Goal: Task Accomplishment & Management: Manage account settings

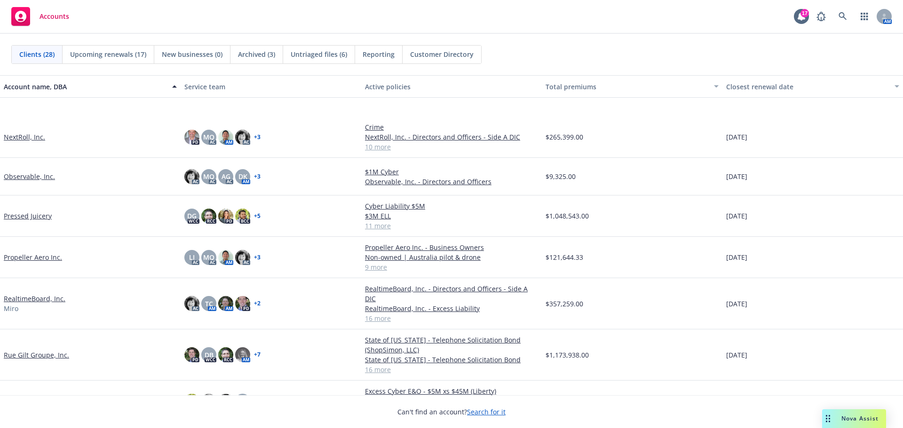
scroll to position [611, 0]
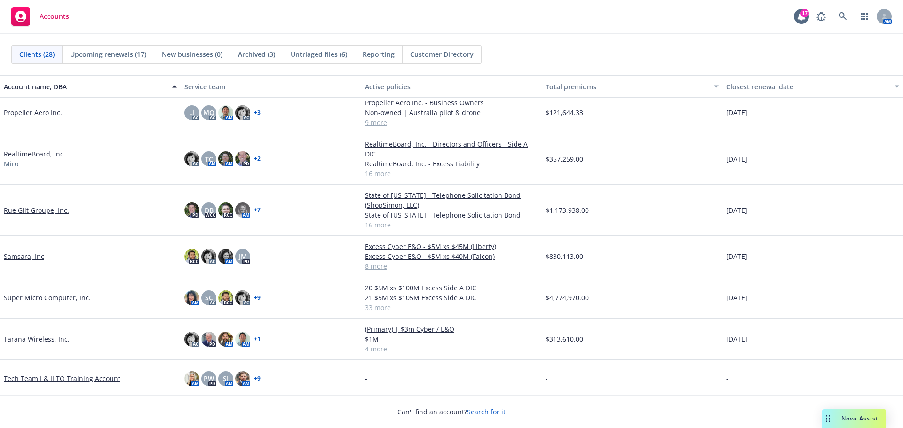
click at [54, 205] on link "Rue Gilt Groupe, Inc." at bounding box center [36, 210] width 65 height 10
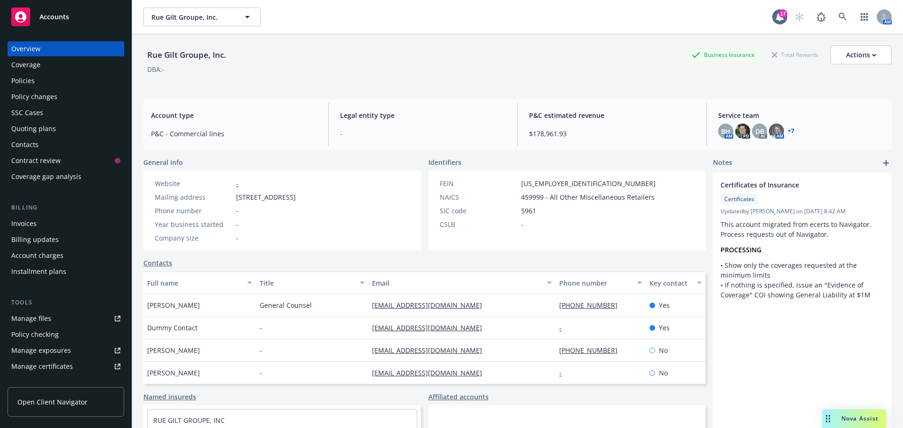
click at [19, 76] on div "Policies" at bounding box center [23, 80] width 24 height 15
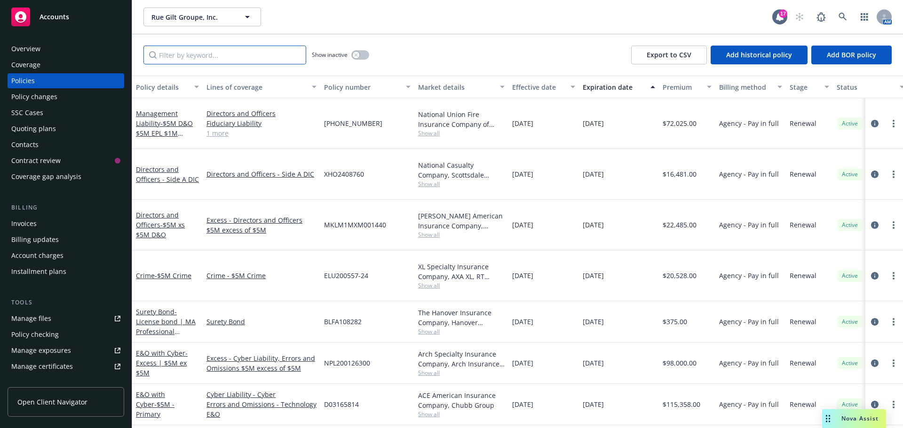
click at [239, 55] on input "Filter by keyword..." at bounding box center [224, 55] width 163 height 19
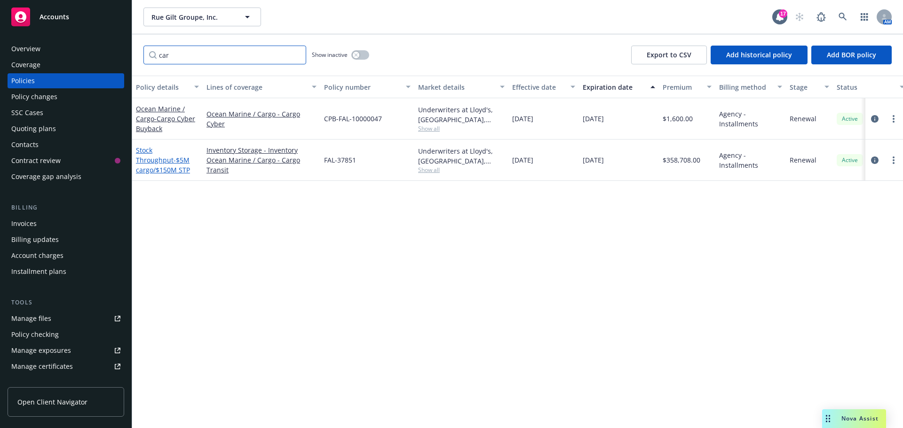
type input "car"
click at [166, 157] on span "- $5M cargo/$150M STP" at bounding box center [163, 165] width 54 height 19
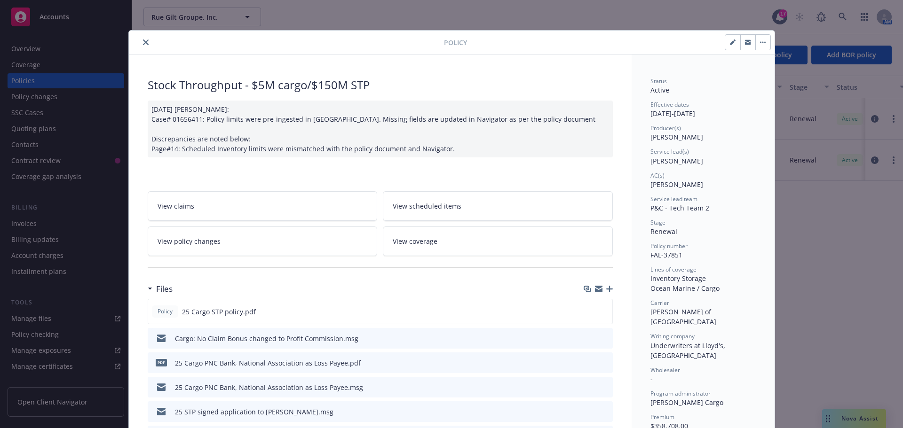
click at [606, 287] on icon "button" at bounding box center [609, 289] width 7 height 7
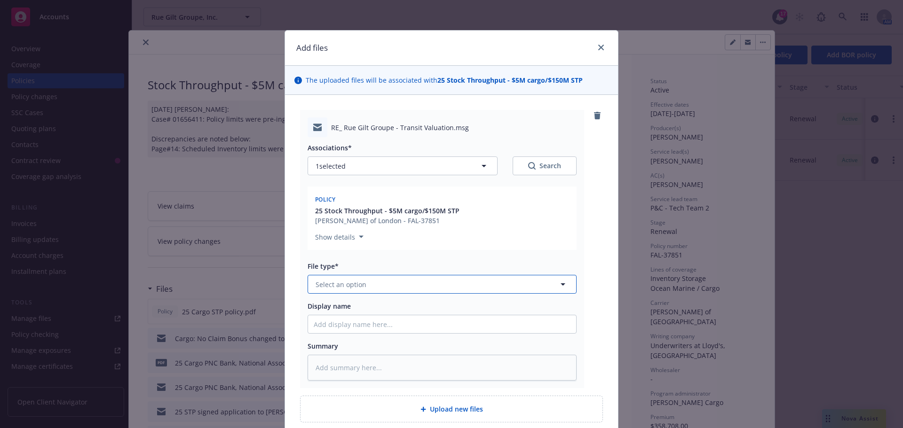
click at [387, 287] on button "Select an option" at bounding box center [441, 284] width 269 height 19
type input "change"
click at [352, 310] on span "Change request" at bounding box center [342, 311] width 51 height 10
click at [353, 322] on input "Display name" at bounding box center [442, 324] width 268 height 18
type textarea "x"
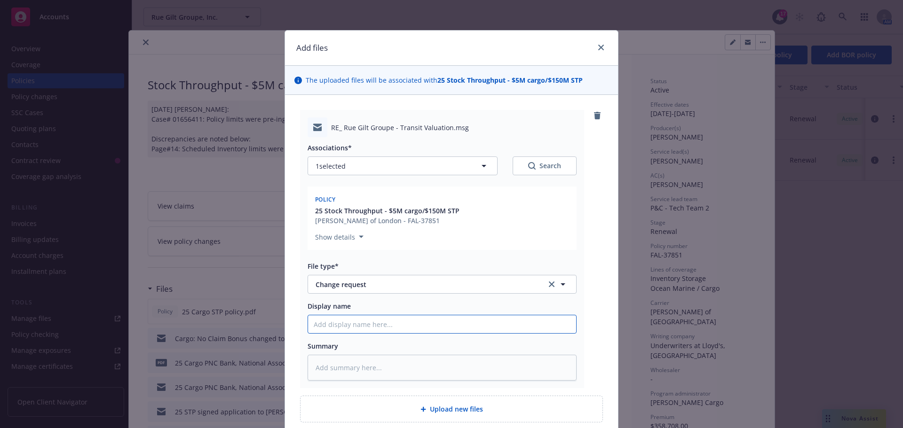
type input "R"
type textarea "x"
type input "RE"
type textarea "x"
type input "RE:"
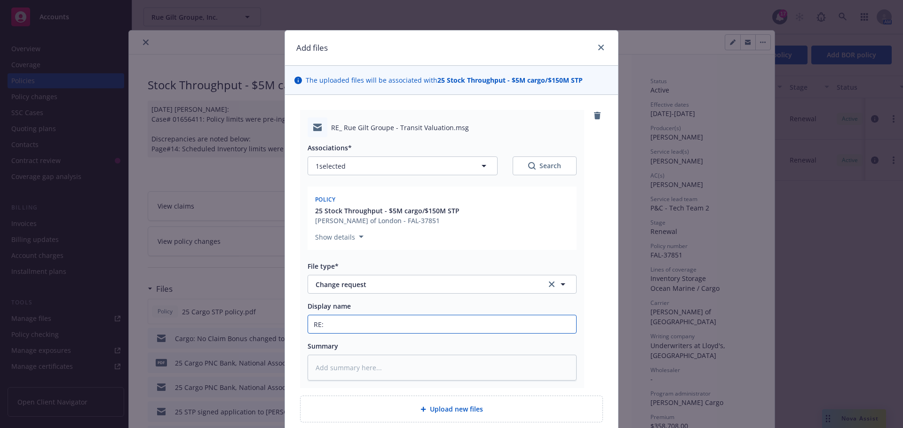
type textarea "x"
type input "RE:"
paste input ") FINISHED GOODS"
type textarea "x"
type input "RE: ) FINISHED GOODS"
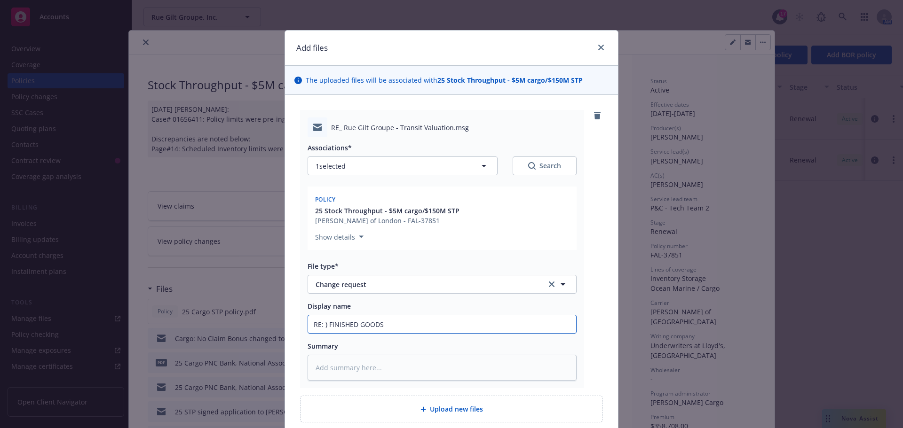
drag, startPoint x: 325, startPoint y: 323, endPoint x: 293, endPoint y: 325, distance: 32.5
click at [293, 325] on div "RE_ Rue Gilt Groupe - Transit Valuation.msg Associations* 1 selected Search Pol…" at bounding box center [451, 266] width 333 height 343
type textarea "x"
type input "2FINISHED GOODS"
type textarea "x"
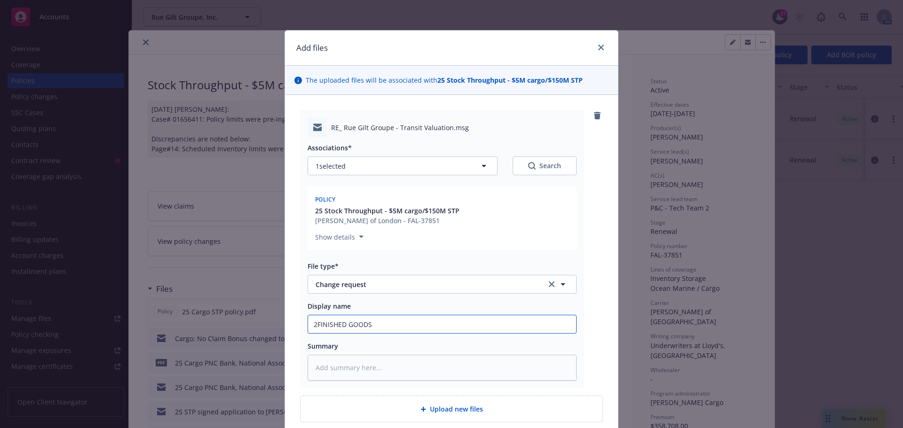
type input "25FINISHED GOODS"
type textarea "x"
type input "25 FINISHED GOODS"
type textarea "x"
type input "25 cFINISHED GOODS"
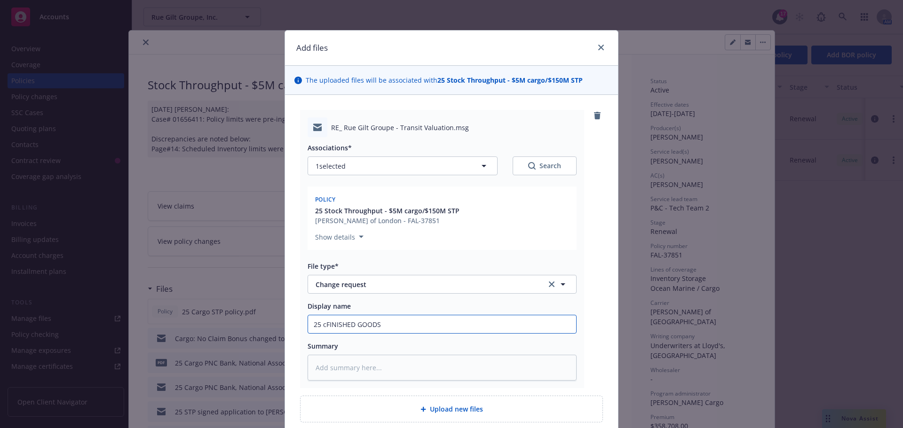
type textarea "x"
type input "25 FINISHED GOODS"
type textarea "x"
type input "25 cFINISHED GOODS"
type textarea "x"
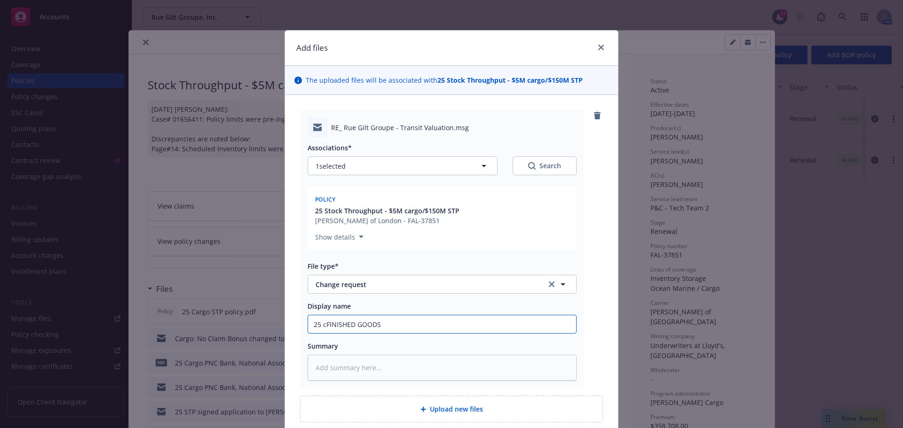
type input "25 caFINISHED GOODS"
type textarea "x"
type input "25 carFINISHED GOODS"
type textarea "x"
type input "25 cargFINISHED GOODS"
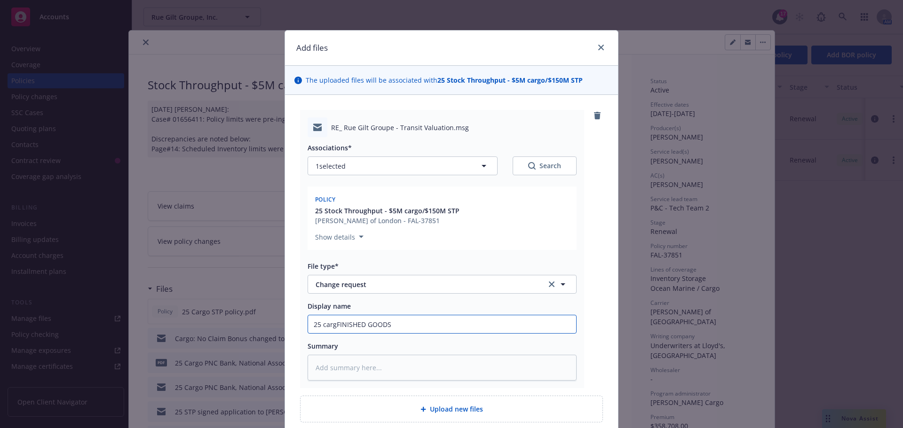
type textarea "x"
type input "25 cargoFINISHED GOODS"
type textarea "x"
type input "25 cargo FINISHED GOODS"
click at [448, 322] on input "25 cargo FINISHED GOODS" at bounding box center [442, 324] width 268 height 18
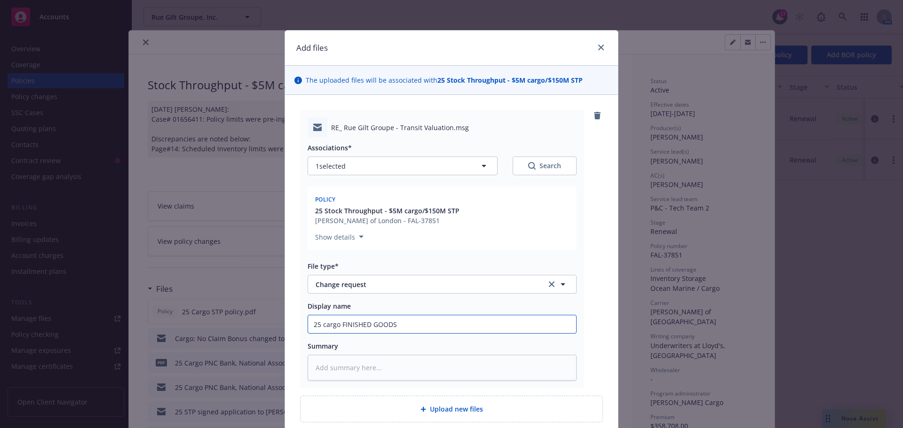
paste input "verbiage"
type textarea "x"
type input "25 cargo FINISHED GOODS verbiage"
click at [393, 327] on input "25 cargo FINISHED GOODS verbiage" at bounding box center [442, 324] width 268 height 18
type textarea "x"
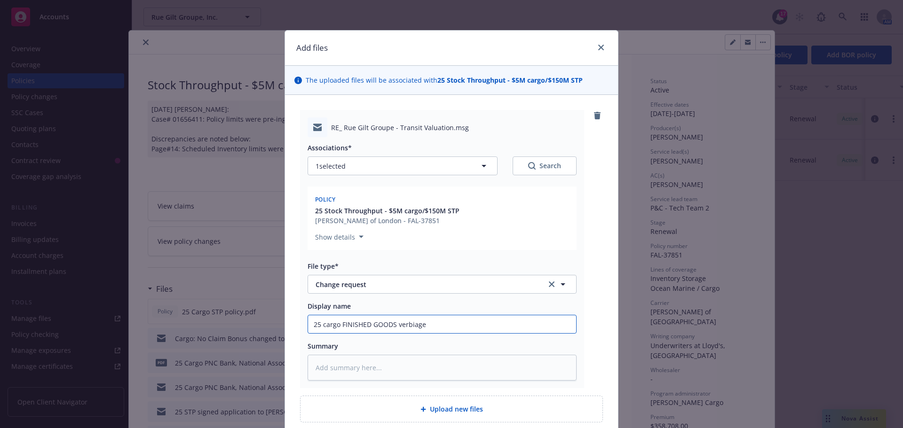
type input "25 cargo FINISHED GOODS verbiage"
type textarea "x"
type input "25 cargo FINISHED GOODS verbiage"
type textarea "x"
type input "25 cargo FINISHED GOODS erbiage"
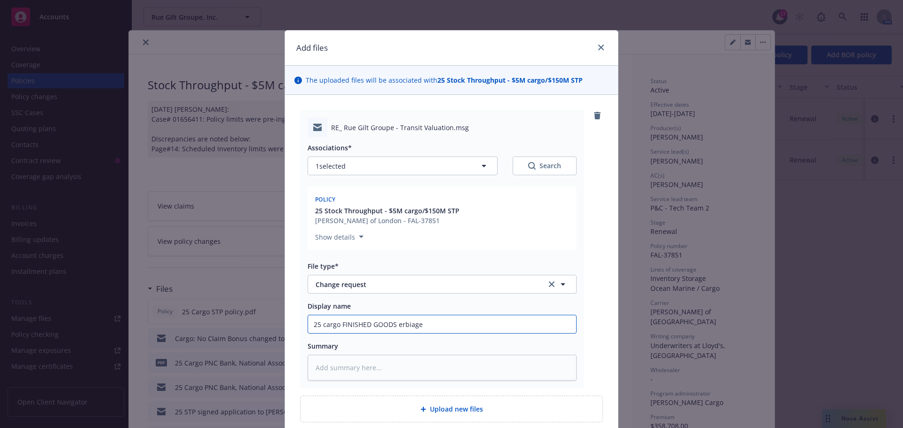
type textarea "x"
type input "25 cargo FINISHED GOODS Verbiage"
click at [431, 323] on input "25 cargo FINISHED GOODS Verbiage" at bounding box center [442, 324] width 268 height 18
drag, startPoint x: 392, startPoint y: 325, endPoint x: 339, endPoint y: 325, distance: 52.2
click at [339, 325] on input "25 cargo FINISHED GOODS Verbiage" at bounding box center [442, 324] width 268 height 18
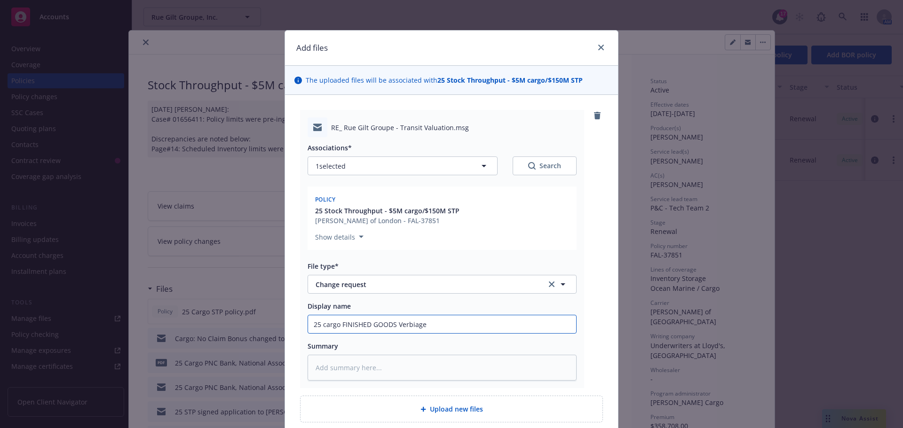
type textarea "x"
type input "25 cargo f Verbiage"
type textarea "x"
type input "25 cargo fi Verbiage"
type textarea "x"
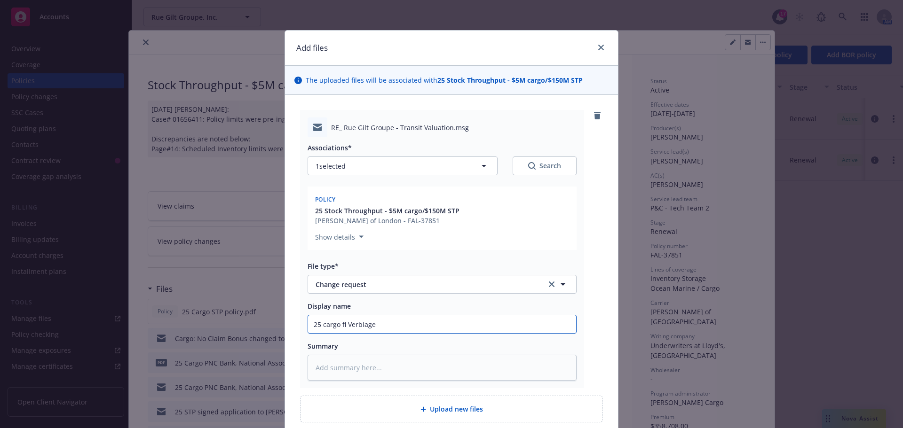
type input "25 cargo fis Verbiage"
type textarea "x"
type input "25 cargo fish Verbiage"
type textarea "x"
type input "25 cargo fishi Verbiage"
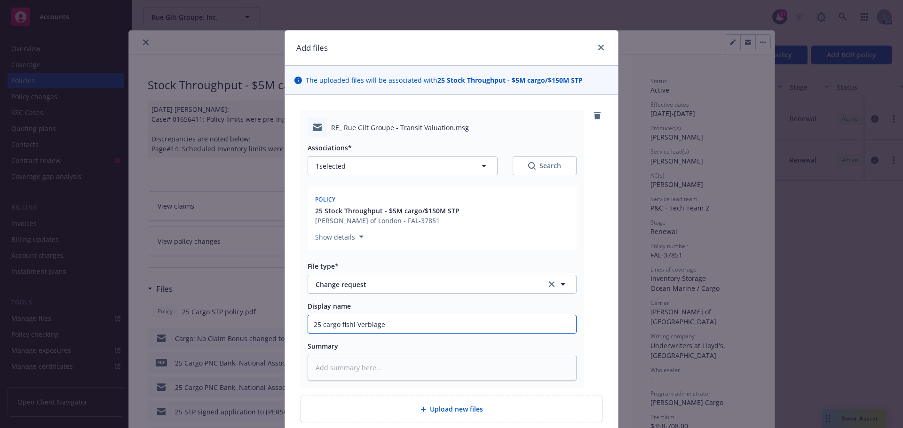
type textarea "x"
type input "25 cargo fishin Verbiage"
type textarea "x"
type input "25 cargo fishi Verbiage"
type textarea "x"
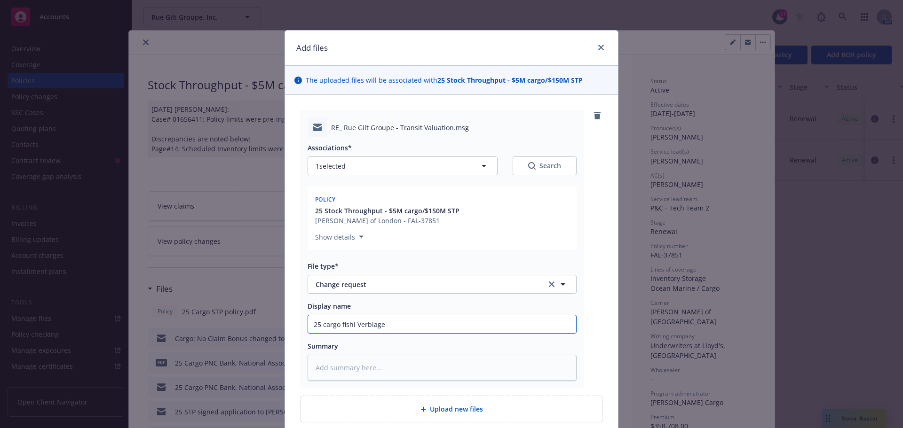
type input "25 cargo fish Verbiage"
type textarea "x"
type input "25 cargo fis Verbiage"
type textarea "x"
type input "25 cargo fi Verbiage"
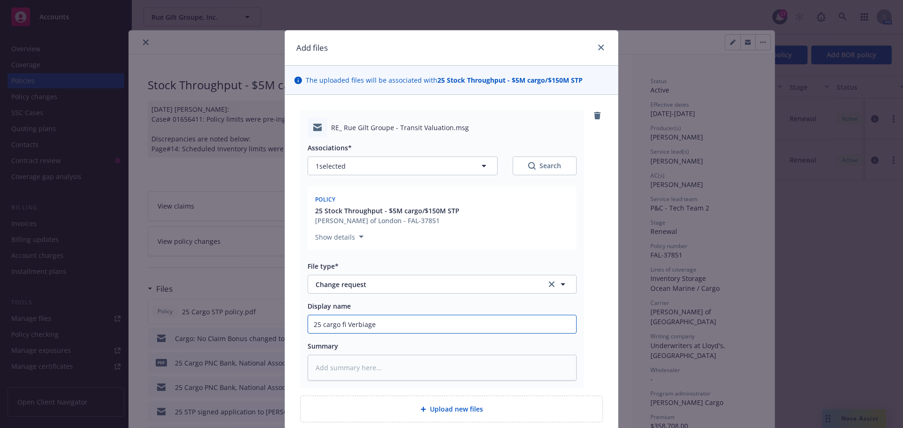
type textarea "x"
type input "25 cargo fin Verbiage"
type textarea "x"
type input "25 cargo fini Verbiage"
type textarea "x"
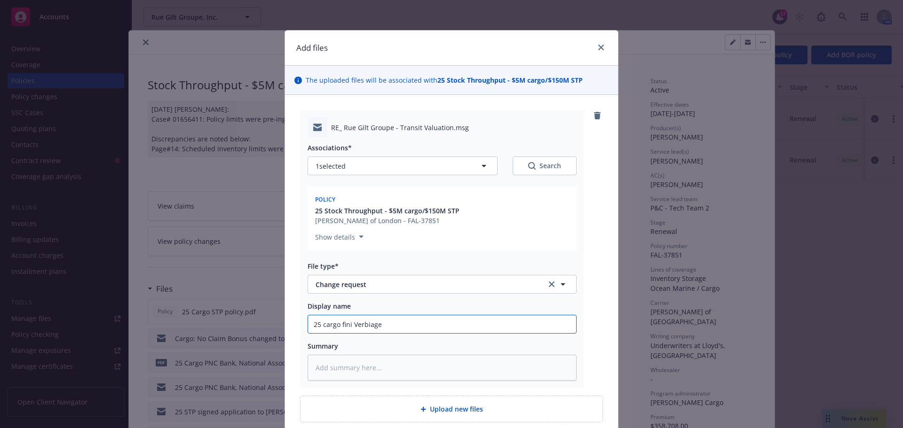
type input "25 cargo finis Verbiage"
type textarea "x"
type input "25 cargo finish Verbiage"
type textarea "x"
type input "25 cargo finishe Verbiage"
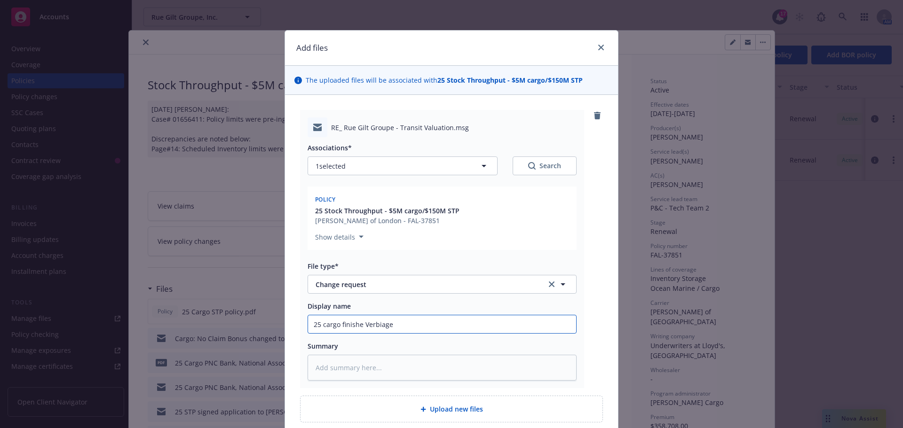
type textarea "x"
type input "25 cargo finished Verbiage"
type textarea "x"
type input "25 cargo finished Verbiage"
type textarea "x"
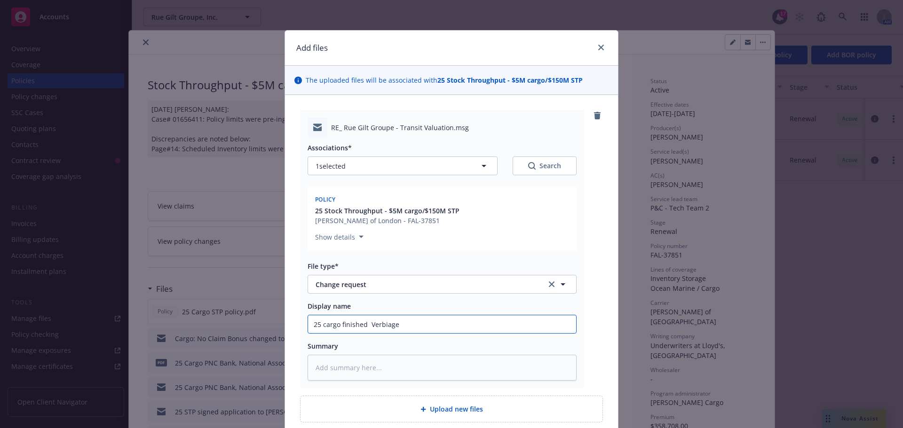
type input "25 cargo finished g Verbiage"
type textarea "x"
type input "25 cargo finished go Verbiage"
type textarea "x"
type input "25 cargo finished goo Verbiage"
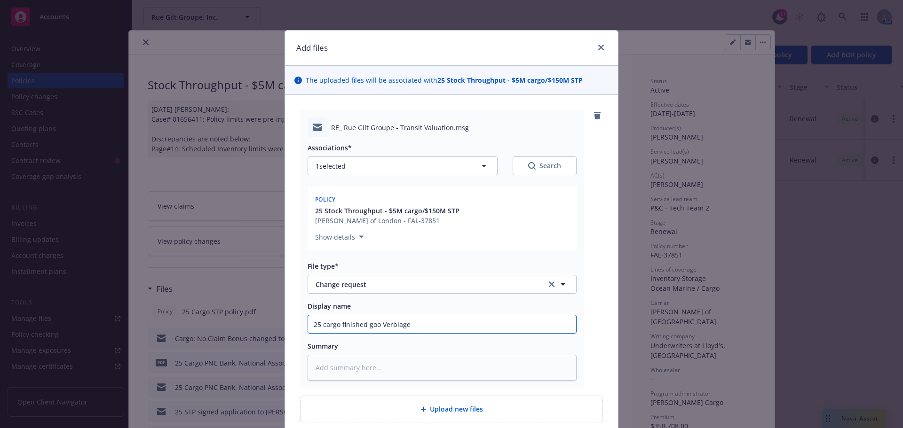
type textarea "x"
type input "25 cargo finished good Verbiage"
click at [481, 328] on input "25 cargo finished good Verbiage" at bounding box center [442, 324] width 268 height 18
type textarea "x"
type input "25 cargo finished good Verbiage h"
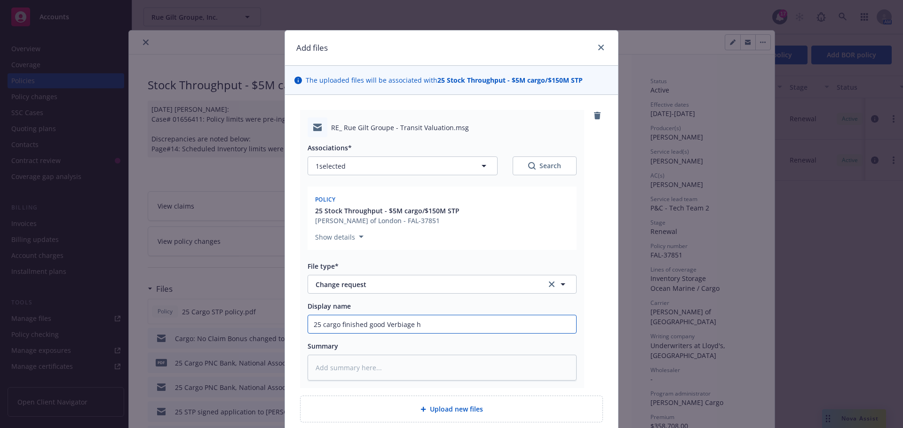
type textarea "x"
type input "25 cargo finished good Verbiage hn"
type textarea "x"
type input "25 cargo finished good Verbiage h"
type textarea "x"
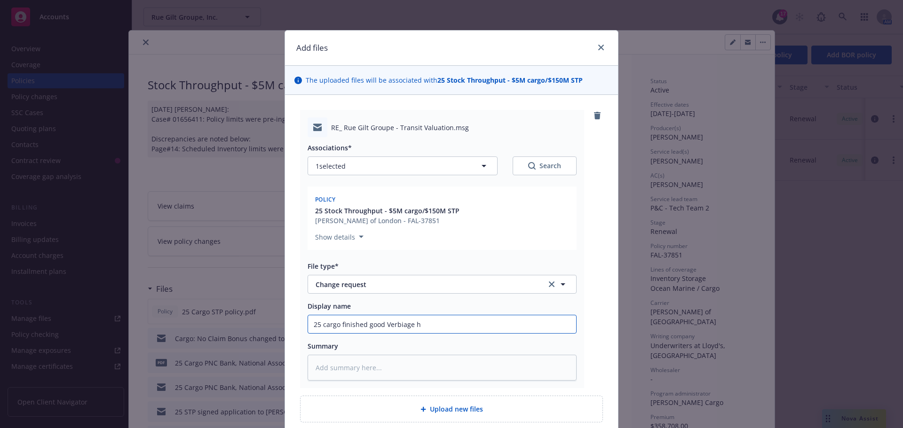
type input "25 cargo finished good Verbiage"
type textarea "x"
type input "25 cargo finished good Verbiage c"
type textarea "x"
type input "25 cargo finished good Verbiage ch"
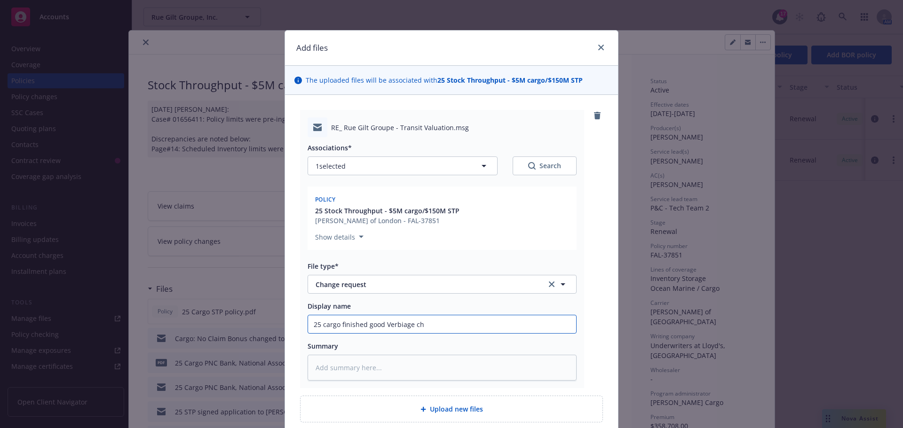
type textarea "x"
type input "25 cargo finished good Verbiage cha"
type textarea "x"
type input "25 cargo finished good Verbiage chan"
type textarea "x"
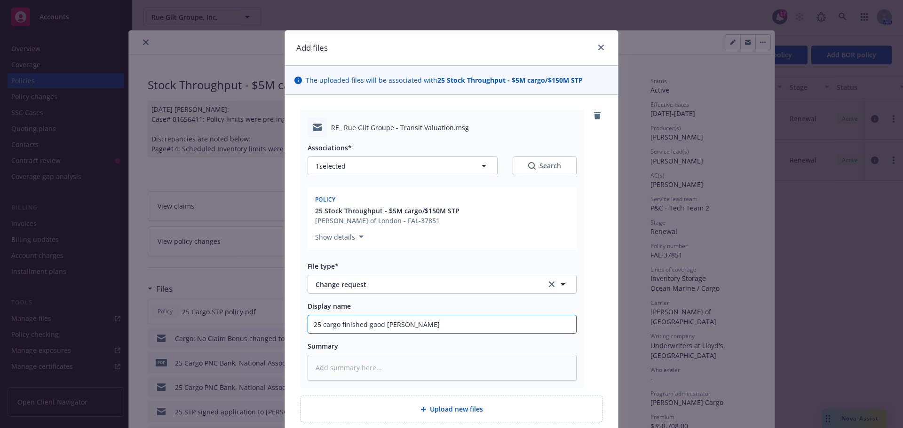
type input "25 cargo finished good Verbiage change"
type textarea "x"
type input "25 cargo finished good Verbiage change"
type textarea "x"
type input "25 cargo finished good Verbiage change r"
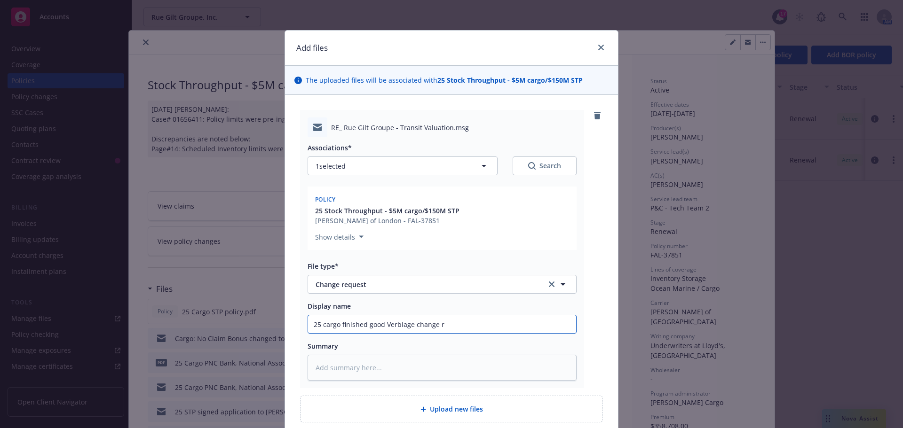
type textarea "x"
type input "25 cargo finished good Verbiage change re"
type textarea "x"
type input "25 cargo finished good Verbiage change req"
type textarea "x"
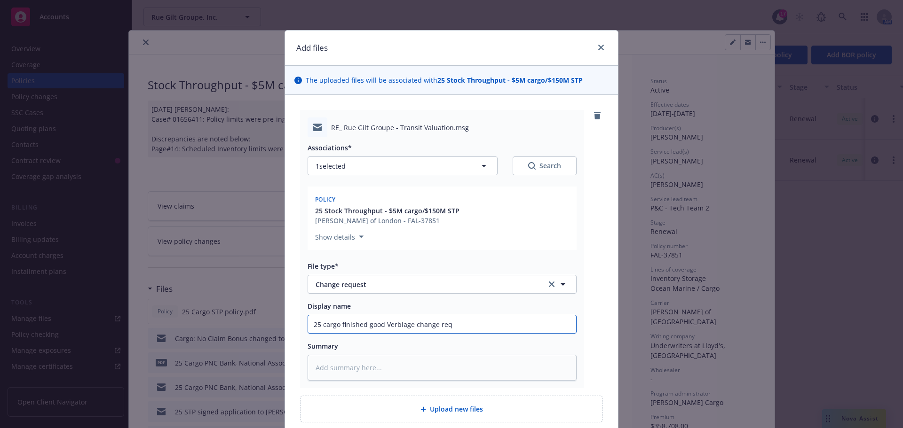
type input "25 cargo finished good Verbiage change requ"
type textarea "x"
type input "25 cargo finished good Verbiage change reque"
type textarea "x"
type input "25 cargo finished good Verbiage change reques"
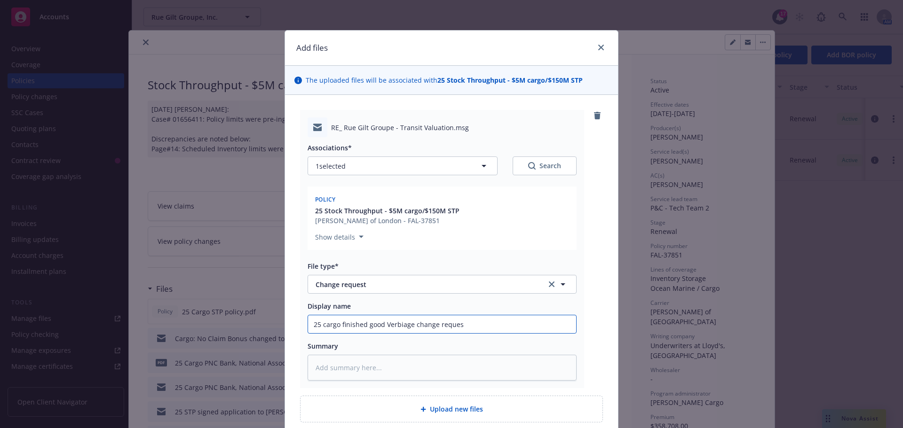
type textarea "x"
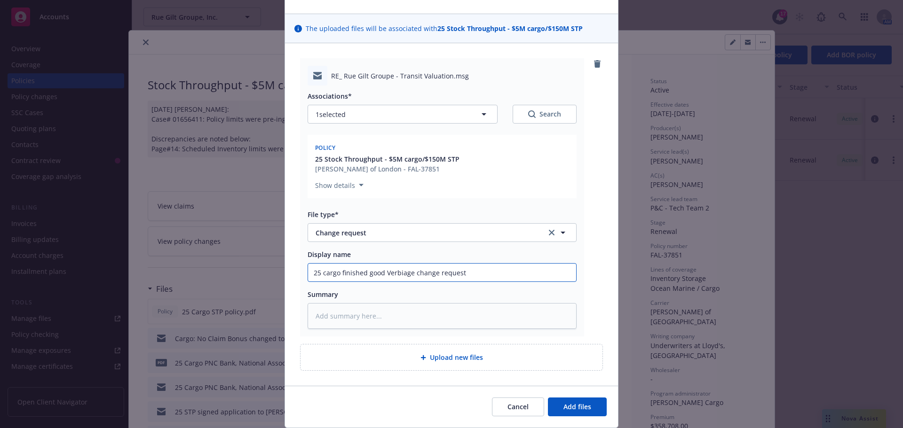
scroll to position [82, 0]
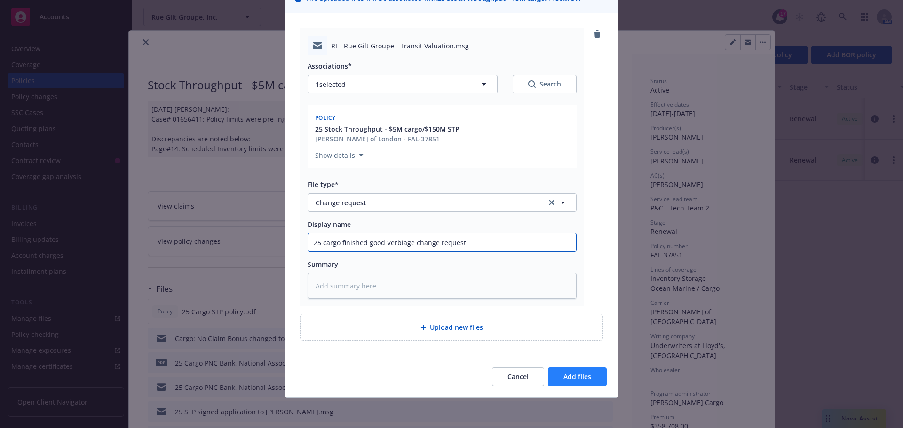
type input "25 cargo finished good Verbiage change request"
click at [571, 375] on span "Add files" at bounding box center [577, 376] width 28 height 9
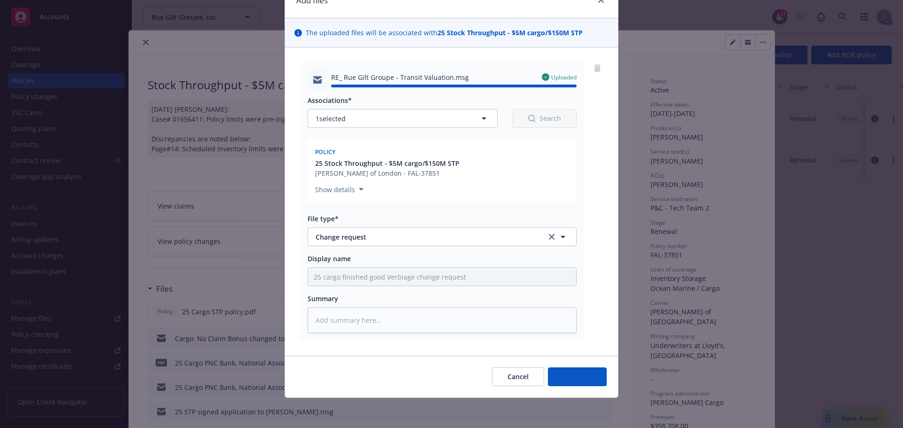
type textarea "x"
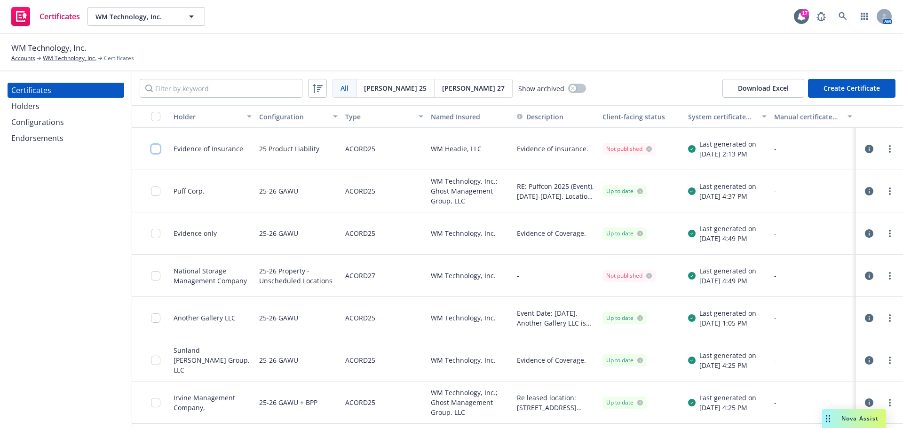
click at [158, 149] on input "checkbox" at bounding box center [155, 148] width 9 height 9
click at [69, 118] on div "Configurations" at bounding box center [65, 122] width 109 height 15
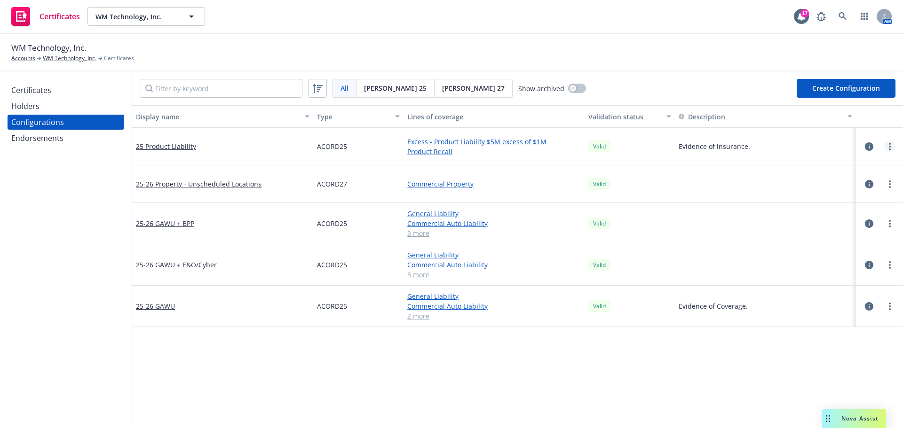
click at [884, 149] on link "more" at bounding box center [889, 146] width 11 height 11
click at [818, 167] on link "Edit" at bounding box center [835, 166] width 103 height 19
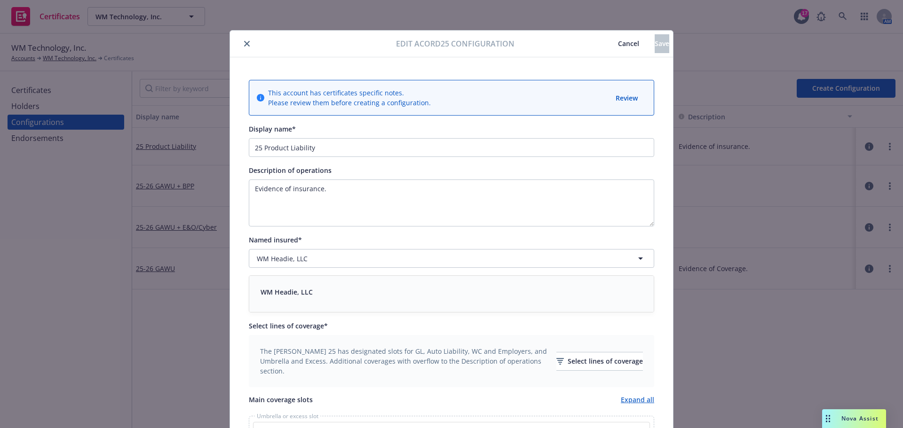
click at [244, 42] on icon "close" at bounding box center [247, 44] width 6 height 6
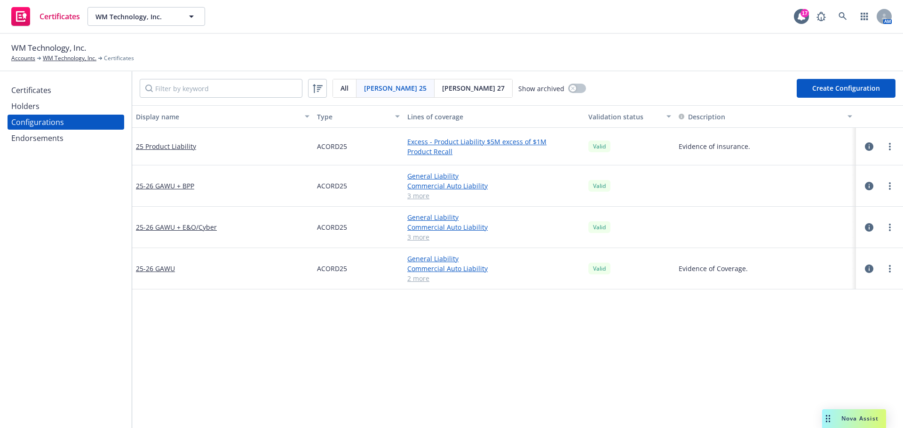
click at [60, 54] on span "WM Technology, Inc." at bounding box center [48, 48] width 75 height 12
click at [65, 59] on link "WM Technology, Inc." at bounding box center [70, 58] width 54 height 8
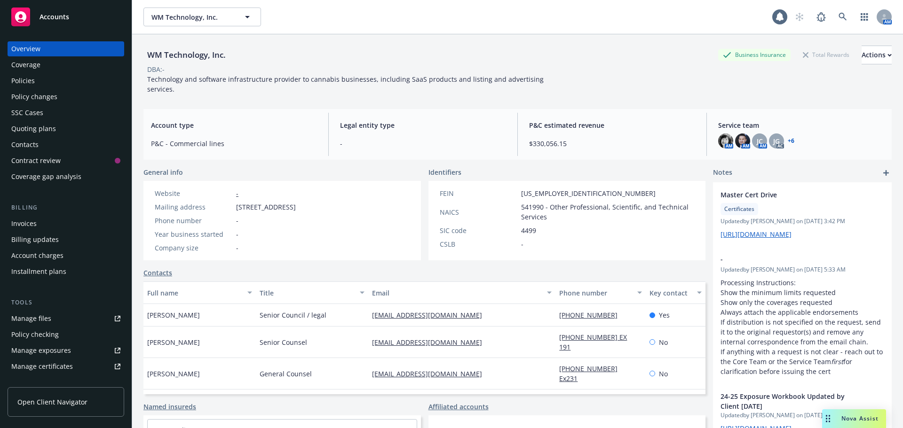
click at [26, 75] on div "Policies" at bounding box center [23, 80] width 24 height 15
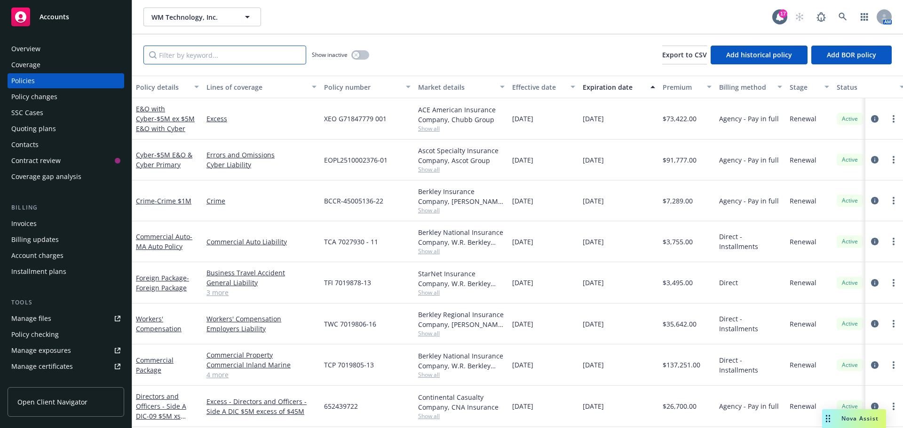
click at [235, 58] on input "Filter by keyword..." at bounding box center [224, 55] width 163 height 19
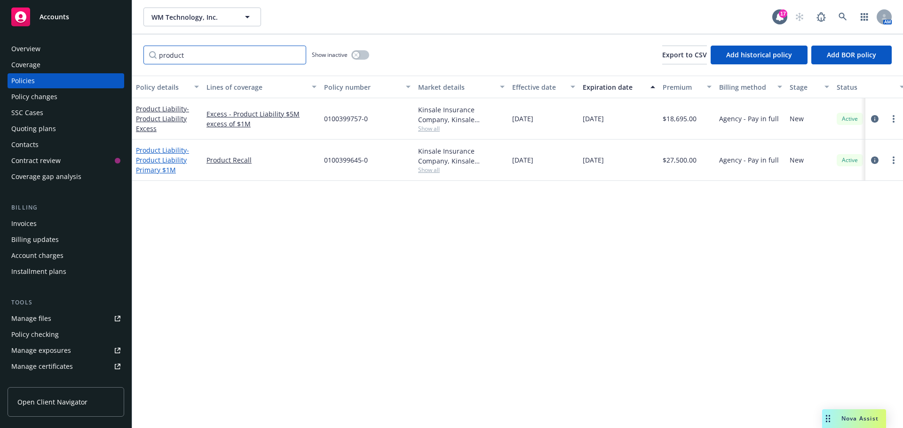
type input "product"
click at [157, 158] on span "- Product Liability Primary $1M" at bounding box center [162, 160] width 53 height 29
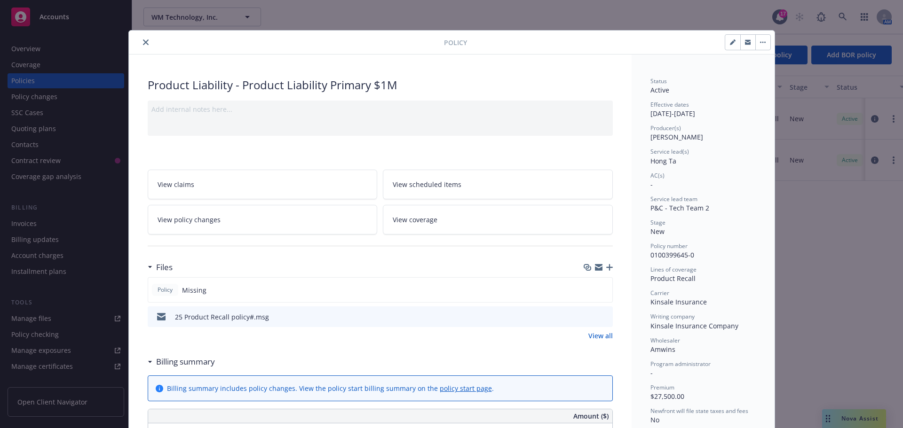
click at [760, 41] on icon "button" at bounding box center [763, 42] width 6 height 2
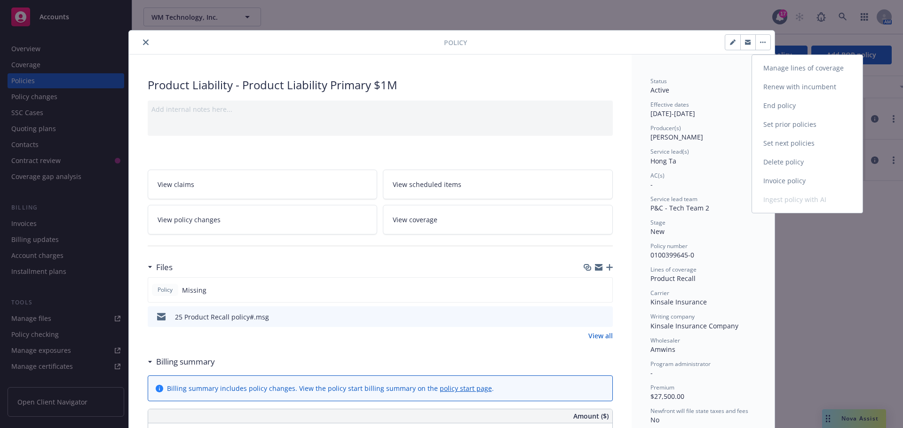
click at [777, 64] on link "Manage lines of coverage" at bounding box center [807, 68] width 110 height 19
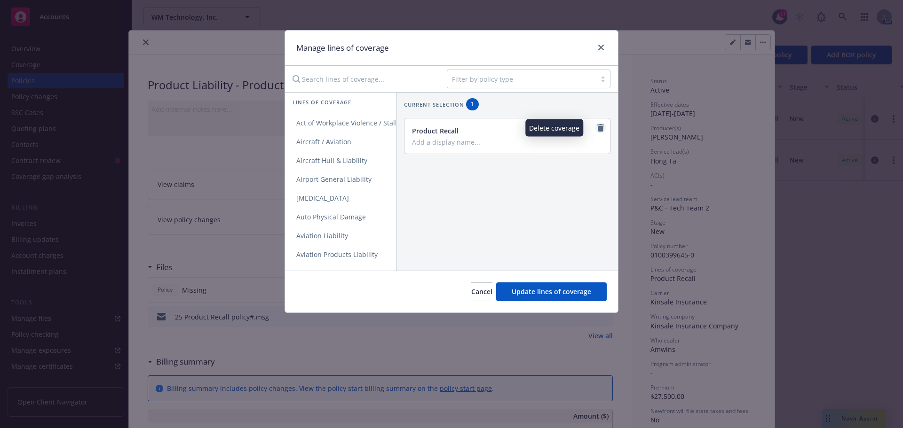
click at [597, 127] on icon "remove" at bounding box center [600, 128] width 7 height 8
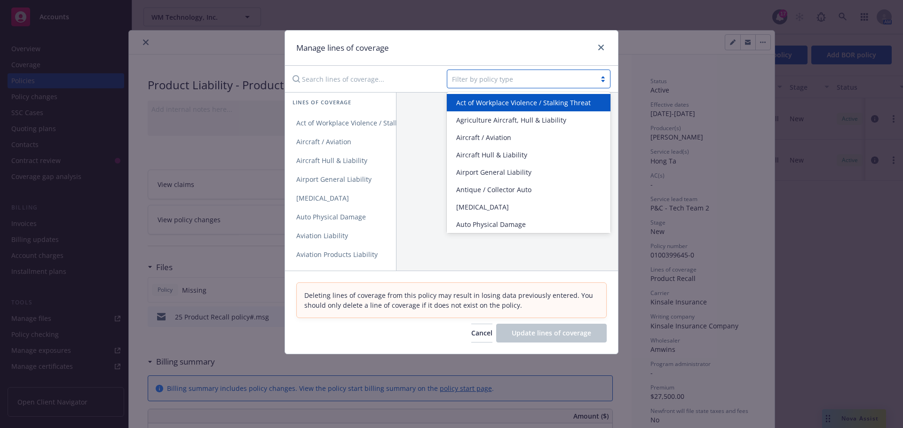
click at [470, 75] on div at bounding box center [521, 78] width 139 height 11
type input "o"
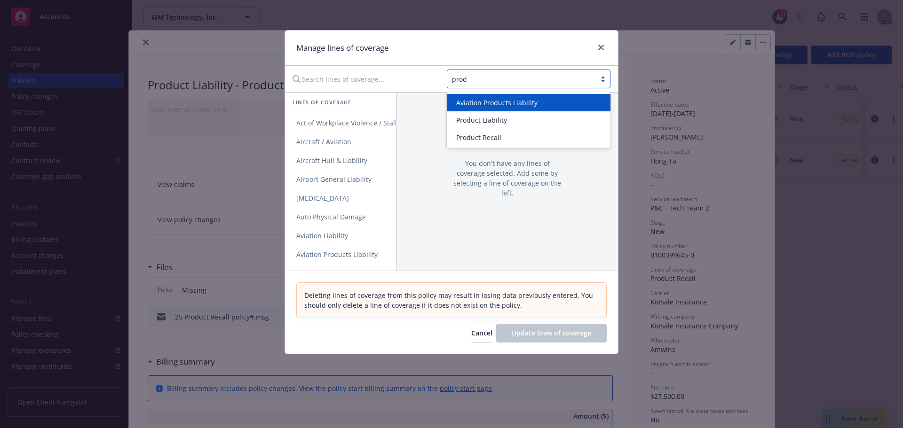
type input "produ"
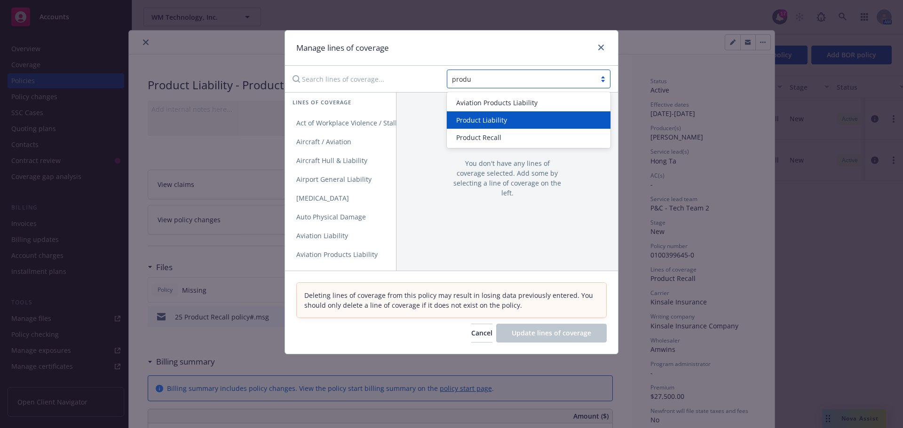
click at [488, 119] on span "Product Liability" at bounding box center [481, 120] width 51 height 10
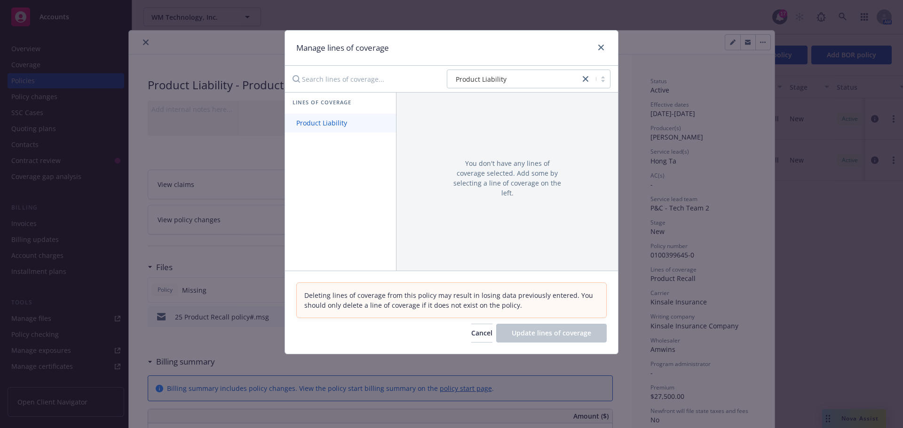
drag, startPoint x: 324, startPoint y: 122, endPoint x: 394, endPoint y: 143, distance: 73.2
click at [325, 122] on span "Product Liability" at bounding box center [321, 122] width 73 height 9
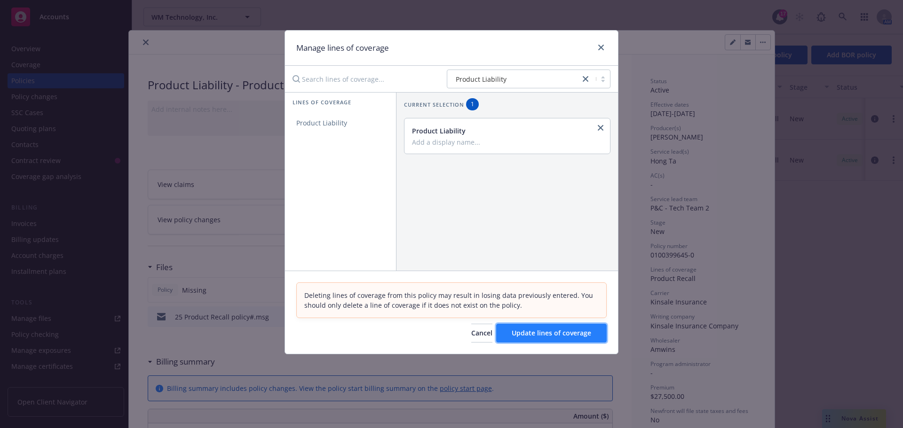
click at [570, 338] on button "Update lines of coverage" at bounding box center [551, 333] width 110 height 19
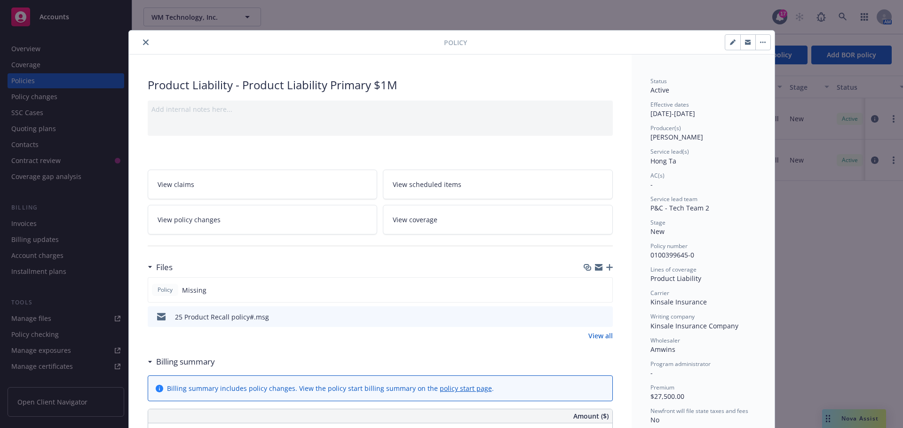
click at [423, 223] on span "View coverage" at bounding box center [415, 220] width 45 height 10
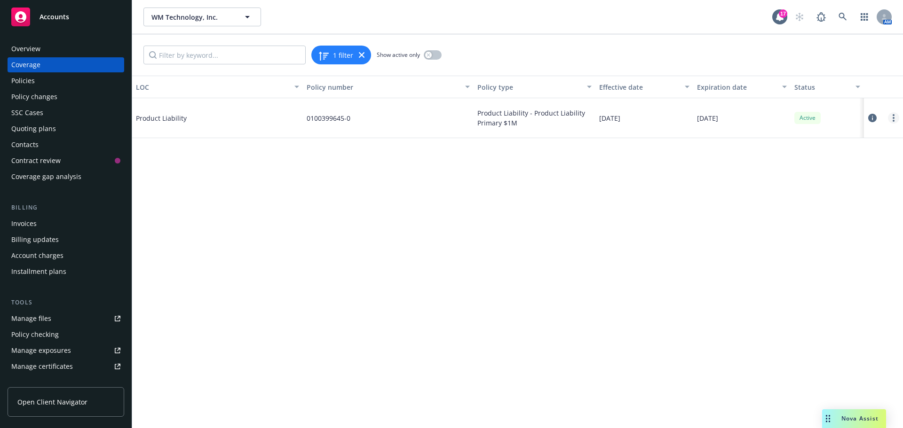
click at [893, 118] on icon "more" at bounding box center [893, 118] width 2 height 8
click at [815, 141] on link "Edit coverage" at bounding box center [837, 137] width 124 height 19
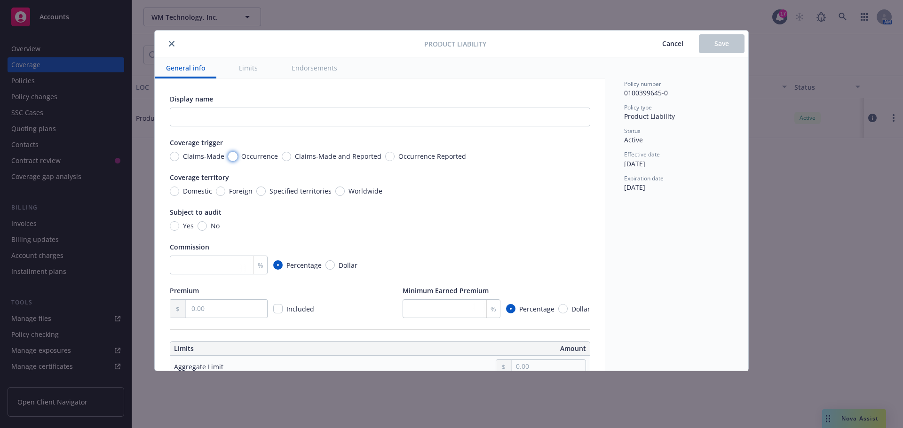
click at [231, 155] on input "Occurrence" at bounding box center [232, 156] width 9 height 9
radio input "true"
click at [339, 189] on input "Worldwide" at bounding box center [339, 191] width 9 height 9
radio input "true"
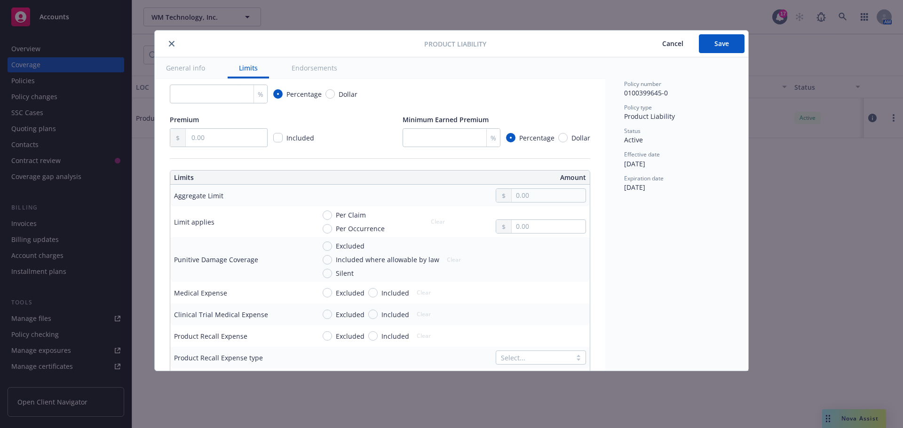
scroll to position [188, 0]
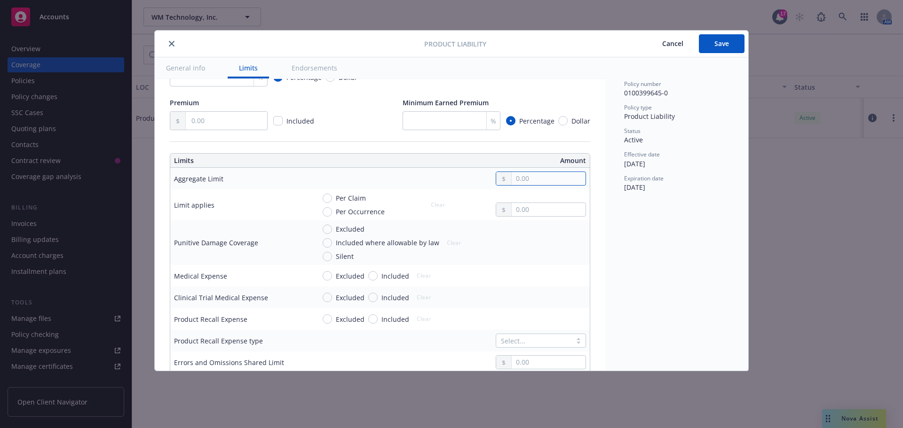
click at [532, 182] on input "text" at bounding box center [548, 178] width 74 height 13
type input "2,000,000.00"
click at [536, 236] on button "$2,000,000.00" at bounding box center [537, 236] width 81 height 17
click at [520, 208] on input "text" at bounding box center [548, 209] width 74 height 13
type input "1,000,000.00"
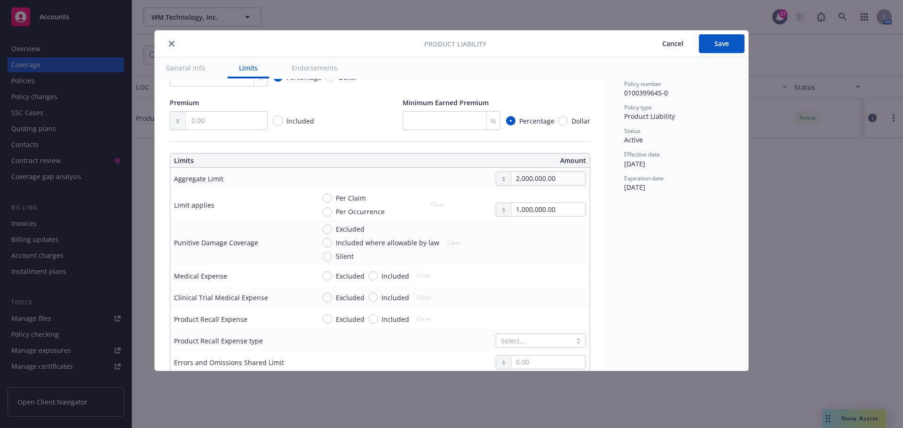
click at [523, 247] on button "$1,000,000.00" at bounding box center [537, 250] width 81 height 17
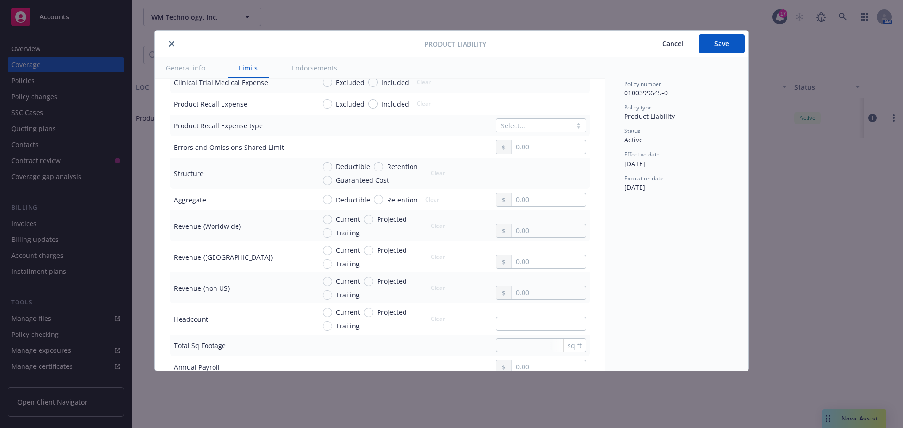
scroll to position [423, 0]
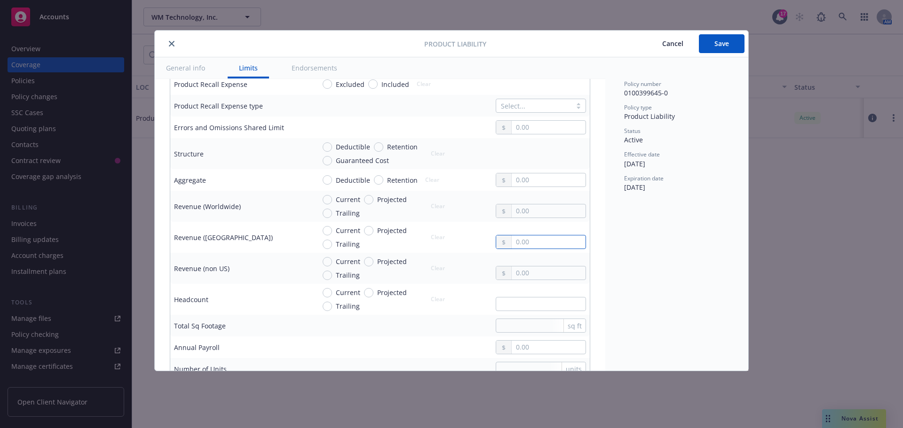
click at [513, 245] on input "text" at bounding box center [548, 242] width 74 height 13
type input "3,000,000.00"
click at [729, 39] on span "Save" at bounding box center [721, 43] width 15 height 9
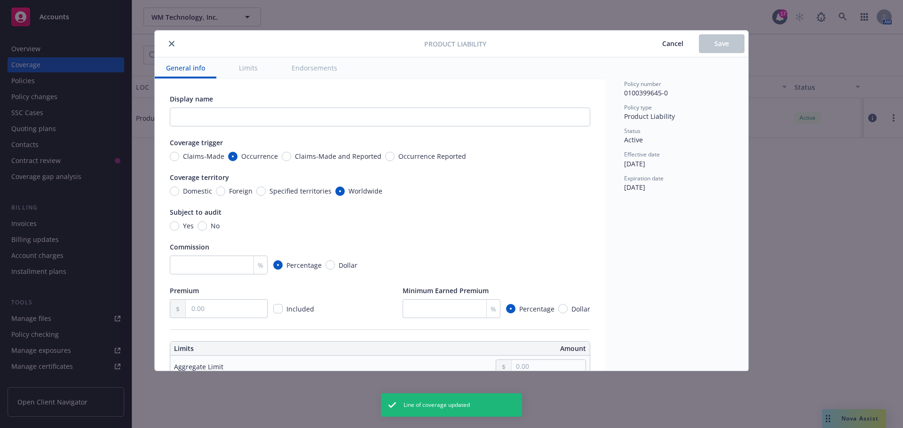
radio input "true"
type input "2,000,000.00"
type input "1,000,000.00"
type input "3,000,000.00"
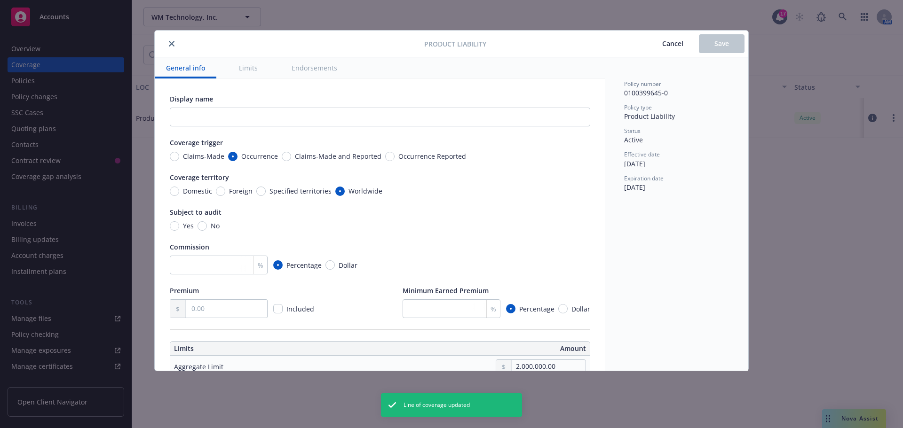
click at [171, 46] on icon "close" at bounding box center [172, 44] width 6 height 6
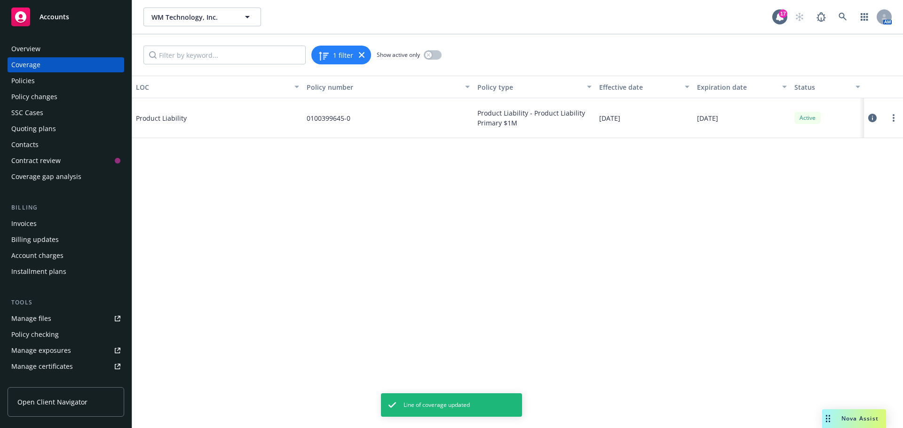
click at [60, 370] on div "Manage certificates" at bounding box center [42, 366] width 62 height 15
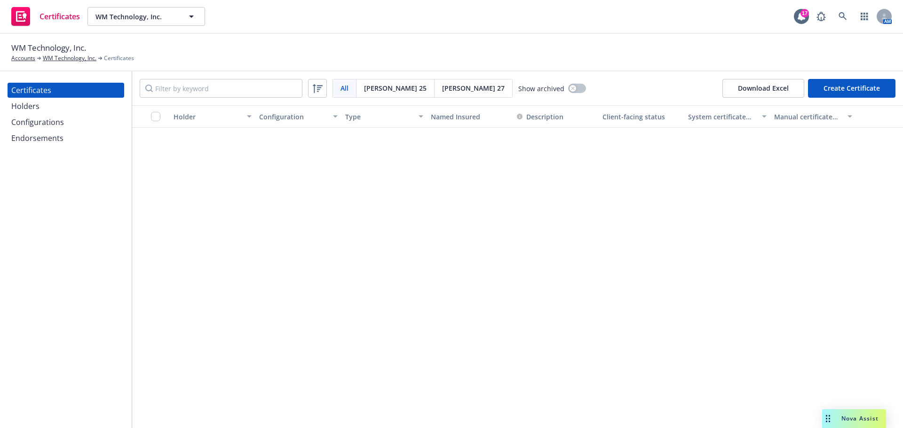
click at [47, 119] on div "Configurations" at bounding box center [37, 122] width 53 height 15
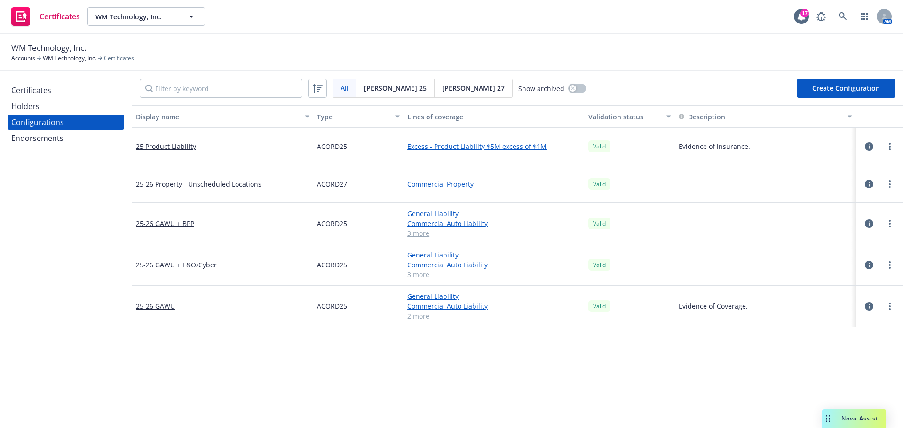
click at [44, 90] on div "Certificates" at bounding box center [31, 90] width 40 height 15
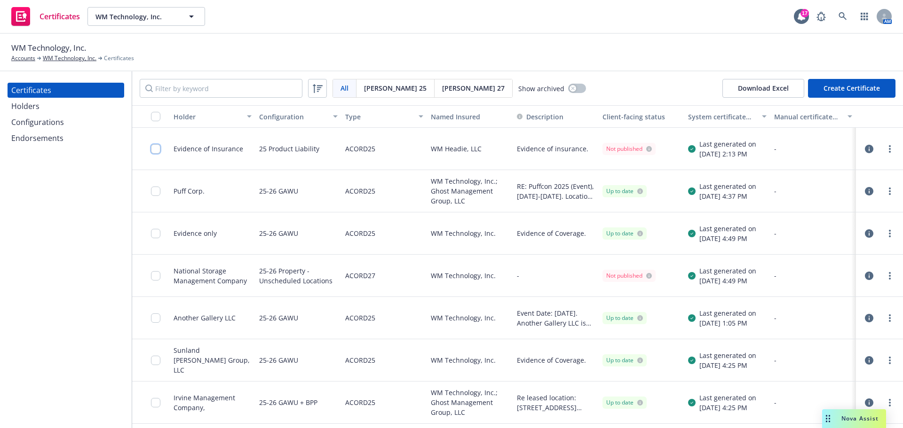
click at [154, 147] on input "checkbox" at bounding box center [155, 148] width 9 height 9
click at [884, 150] on link "more" at bounding box center [889, 148] width 11 height 11
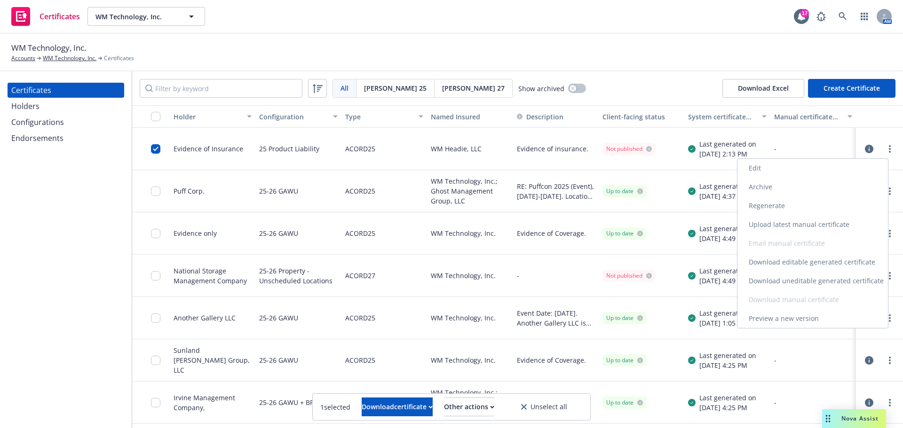
click at [803, 316] on link "Preview a new version" at bounding box center [812, 318] width 150 height 19
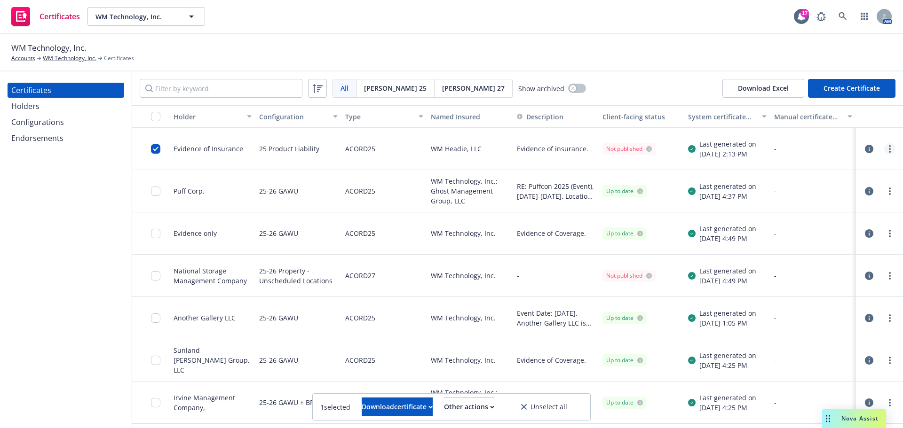
click at [885, 149] on link "more" at bounding box center [889, 148] width 11 height 11
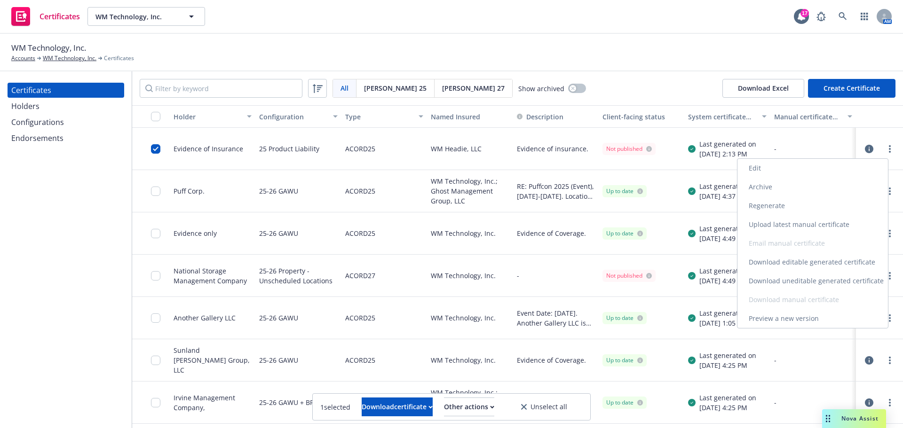
click at [778, 168] on link "Edit" at bounding box center [812, 168] width 150 height 19
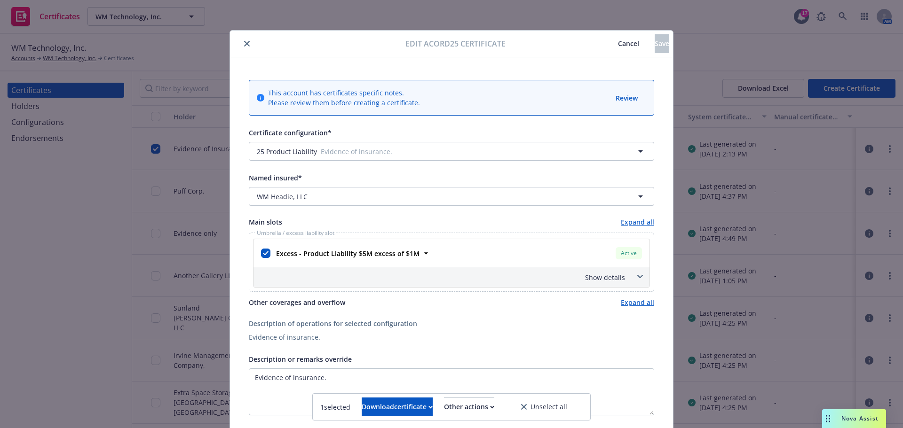
click at [243, 47] on button "close" at bounding box center [246, 43] width 11 height 11
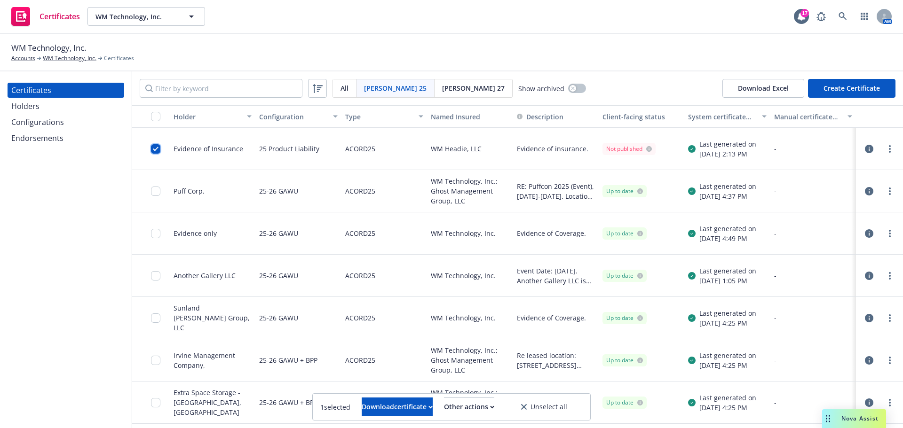
click at [154, 148] on input "checkbox" at bounding box center [155, 148] width 9 height 9
click at [70, 118] on div "Configurations" at bounding box center [65, 122] width 109 height 15
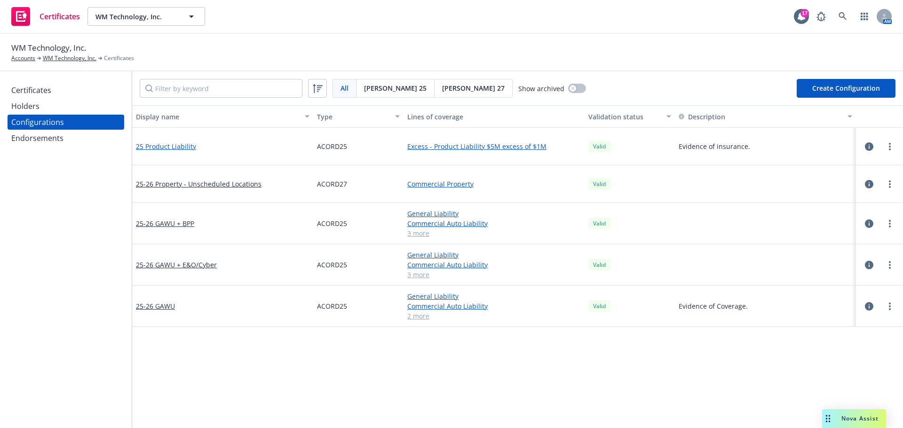
click at [183, 145] on link "25 Product Liability" at bounding box center [166, 147] width 60 height 10
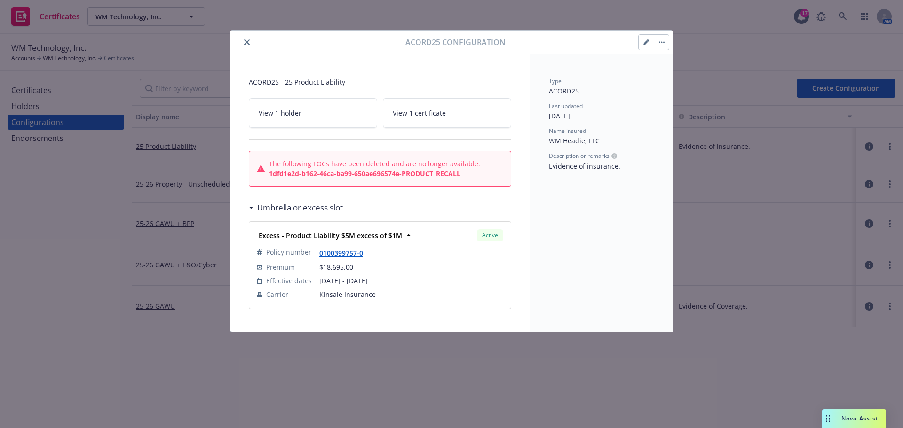
click at [642, 45] on button "button" at bounding box center [645, 42] width 15 height 15
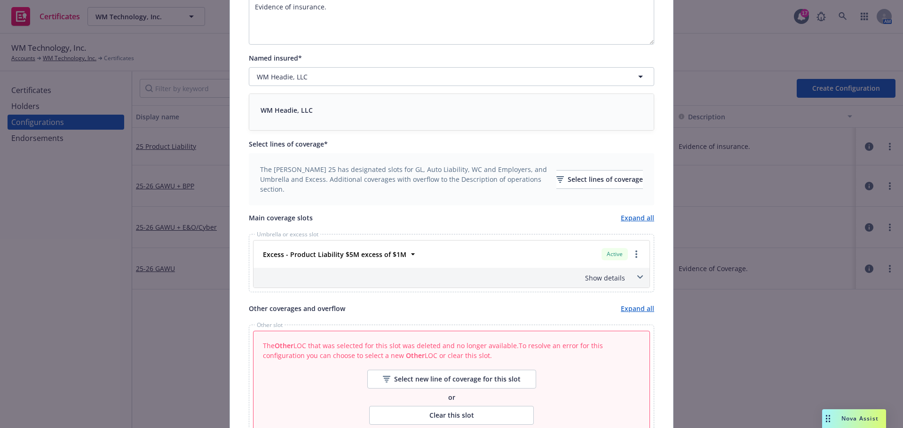
scroll to position [188, 0]
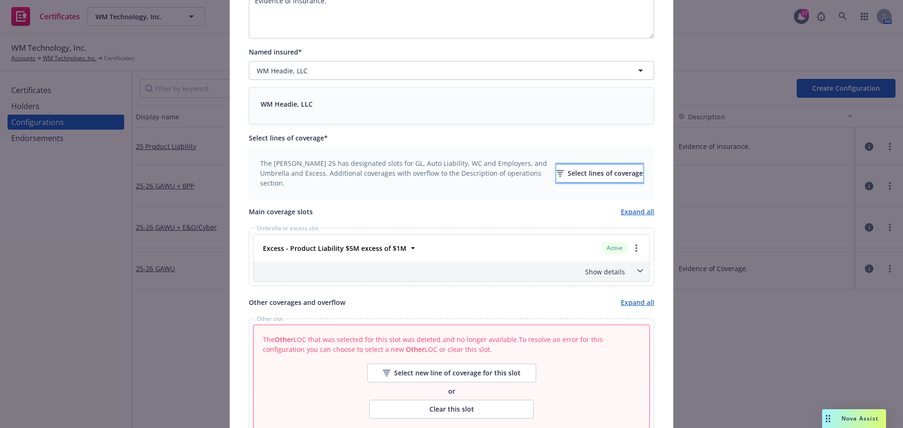
click at [596, 180] on div "Select lines of coverage" at bounding box center [599, 174] width 87 height 18
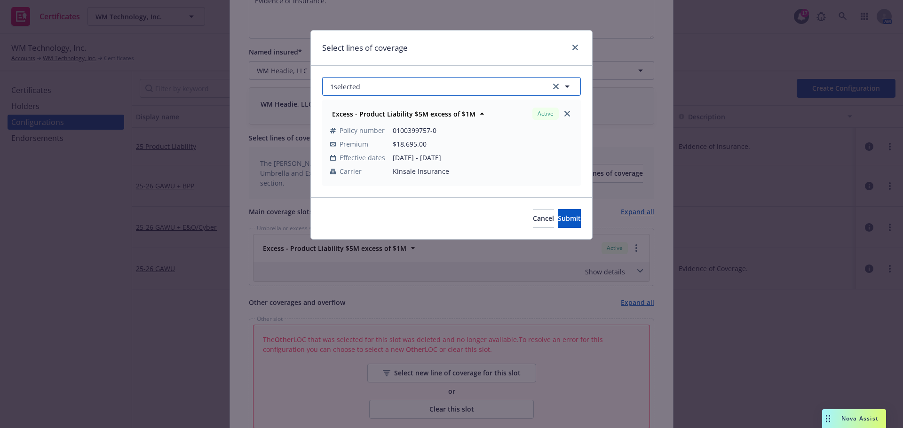
click at [569, 86] on icon "button" at bounding box center [566, 86] width 11 height 11
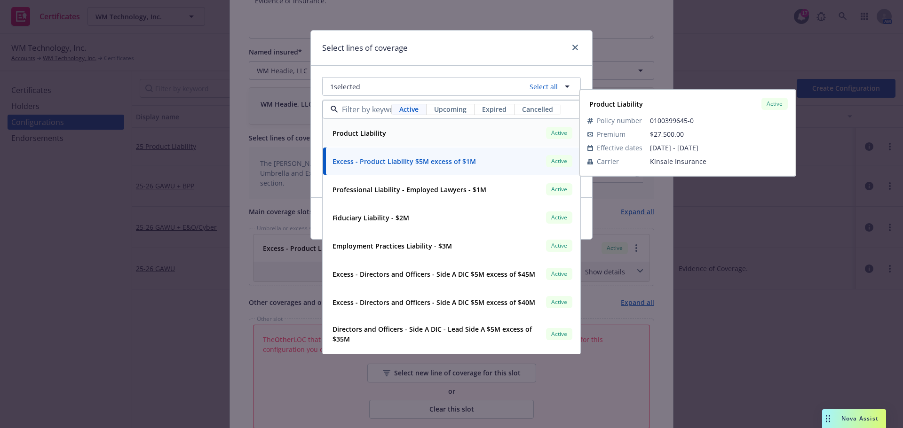
click at [444, 131] on div "Product Liability Active" at bounding box center [451, 133] width 245 height 16
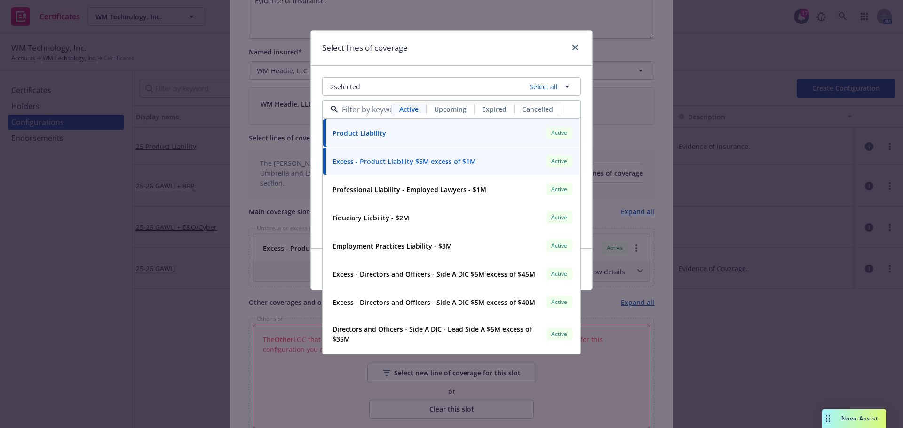
click at [700, 280] on div "Select lines of coverage 2 selected Select all Active Upcoming Expired Cancelle…" at bounding box center [451, 214] width 903 height 428
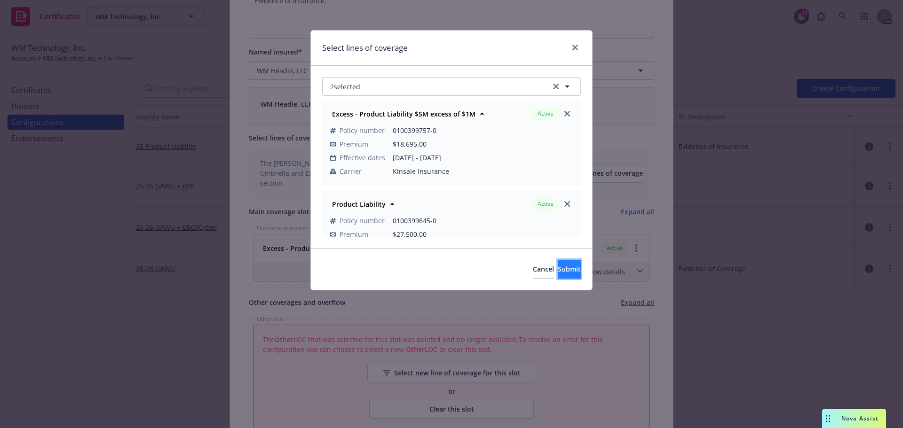
click at [559, 268] on span "Submit" at bounding box center [569, 269] width 23 height 9
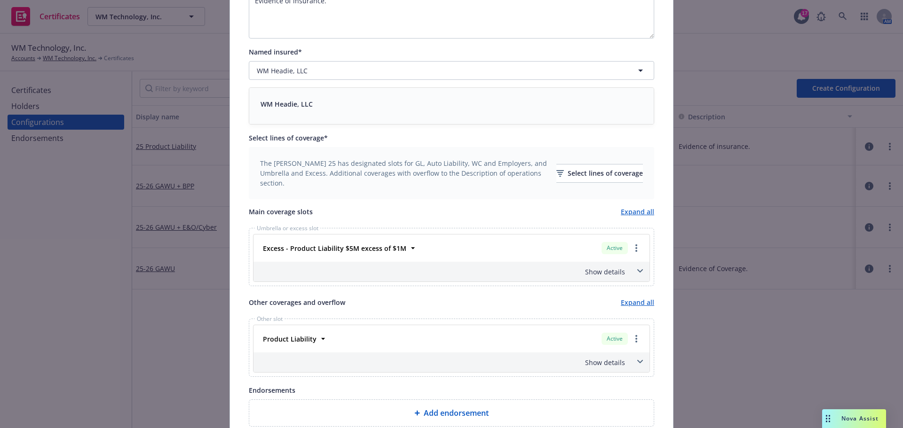
scroll to position [310, 0]
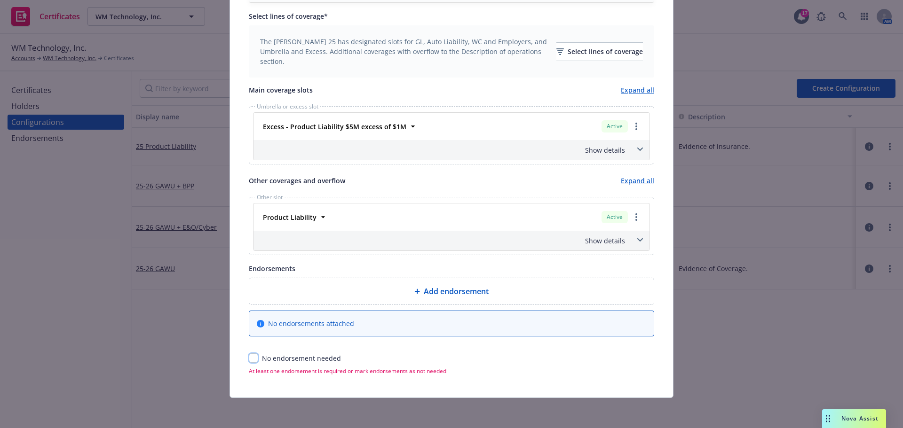
click at [249, 354] on input "checkbox" at bounding box center [253, 358] width 9 height 9
checkbox input "true"
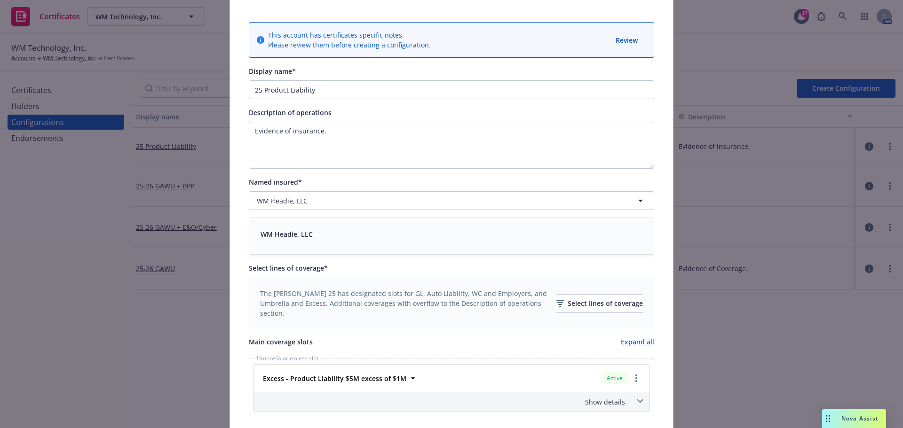
scroll to position [0, 0]
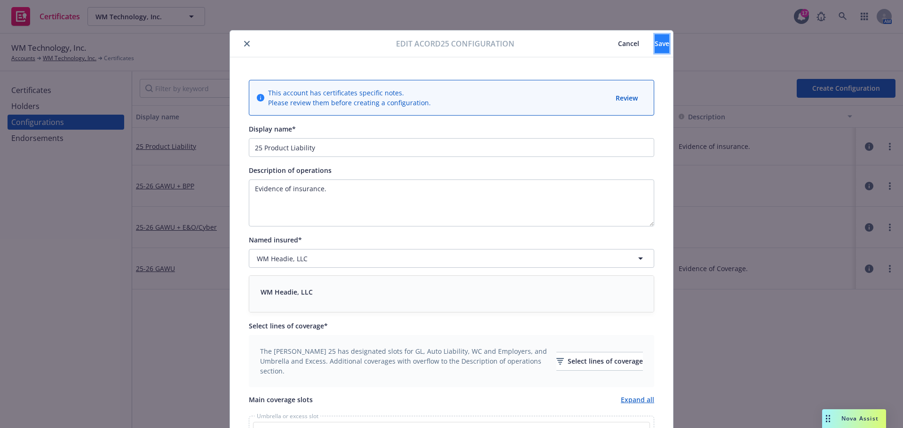
click at [654, 45] on span "Save" at bounding box center [661, 43] width 15 height 9
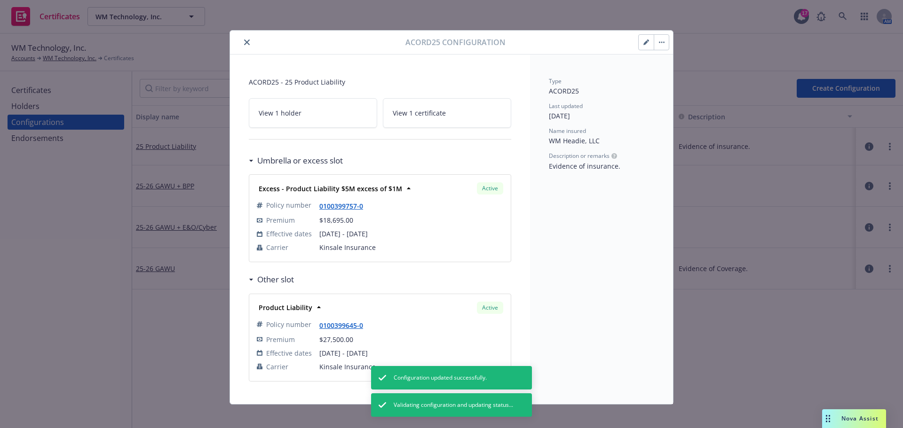
click at [244, 44] on icon "close" at bounding box center [247, 42] width 6 height 6
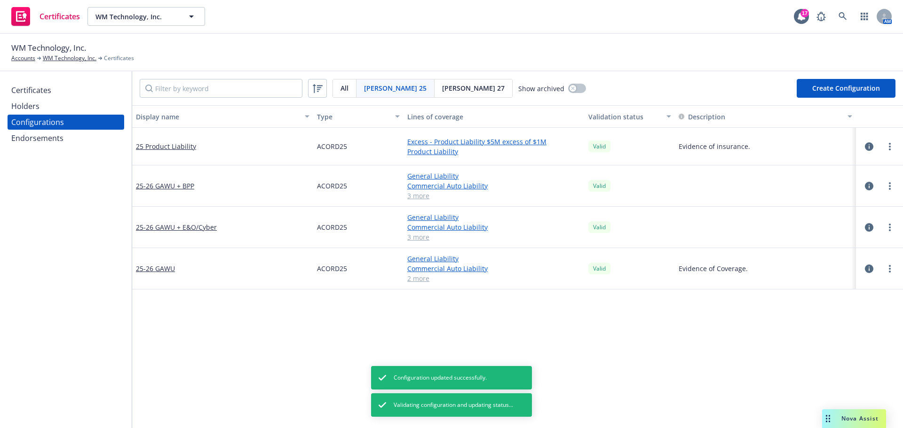
click at [84, 94] on div "Certificates" at bounding box center [65, 90] width 109 height 15
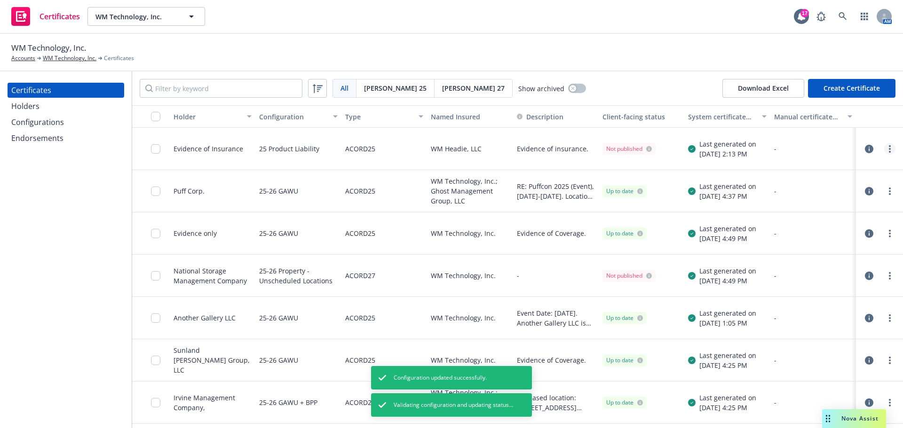
click at [885, 148] on link "more" at bounding box center [889, 148] width 11 height 11
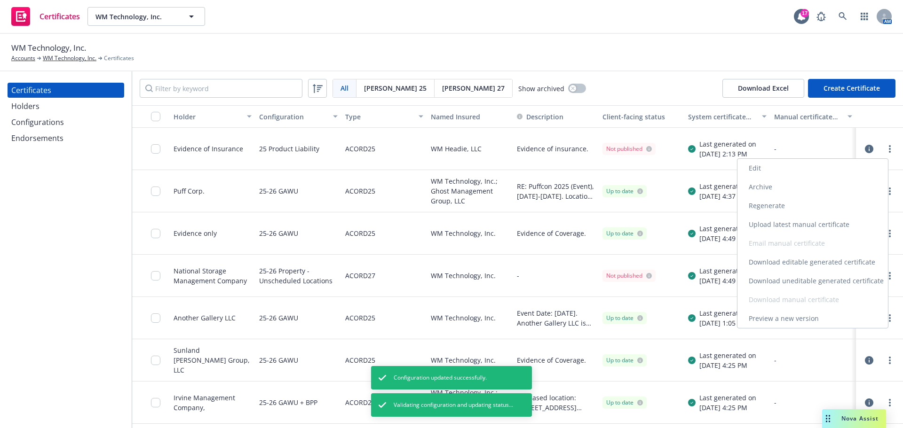
click at [787, 169] on link "Edit" at bounding box center [812, 168] width 150 height 19
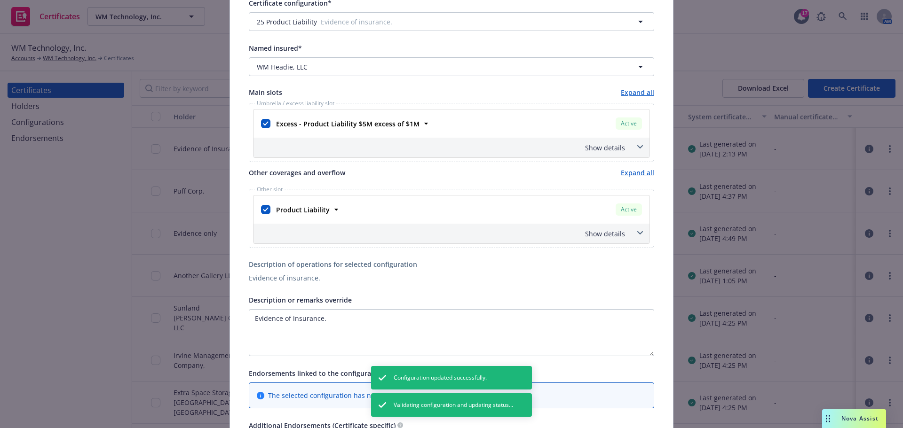
scroll to position [235, 0]
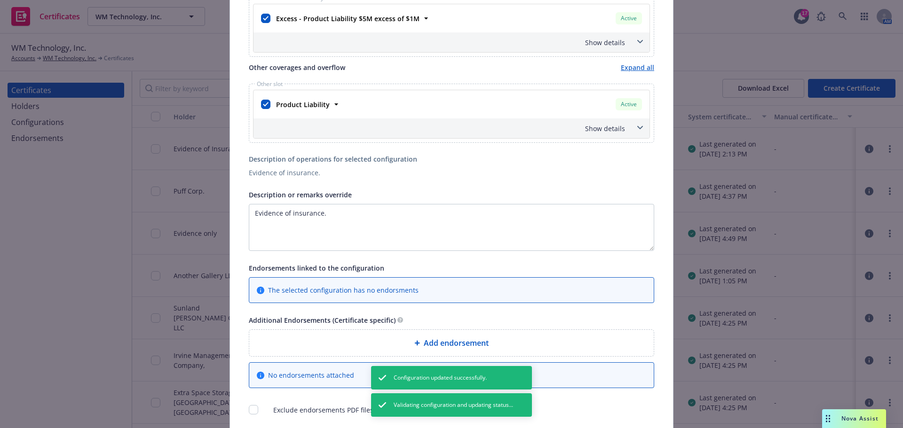
click at [637, 126] on icon at bounding box center [640, 128] width 6 height 4
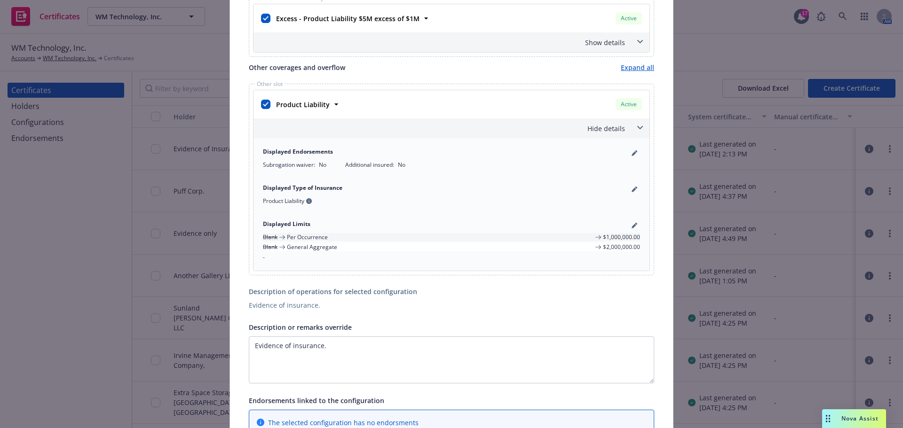
click at [637, 126] on icon at bounding box center [640, 128] width 6 height 4
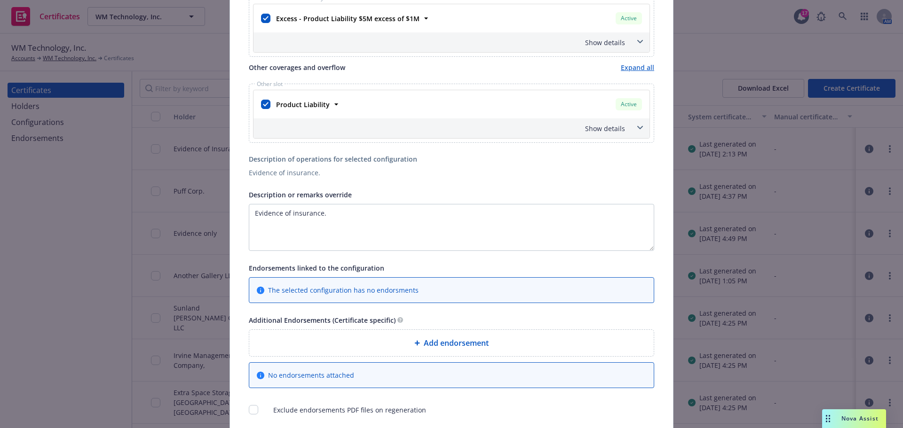
click at [637, 126] on icon at bounding box center [640, 128] width 6 height 4
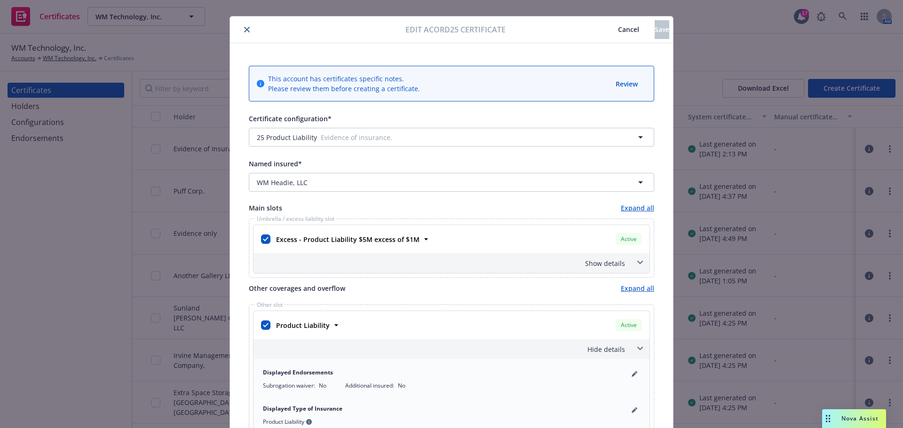
scroll to position [0, 0]
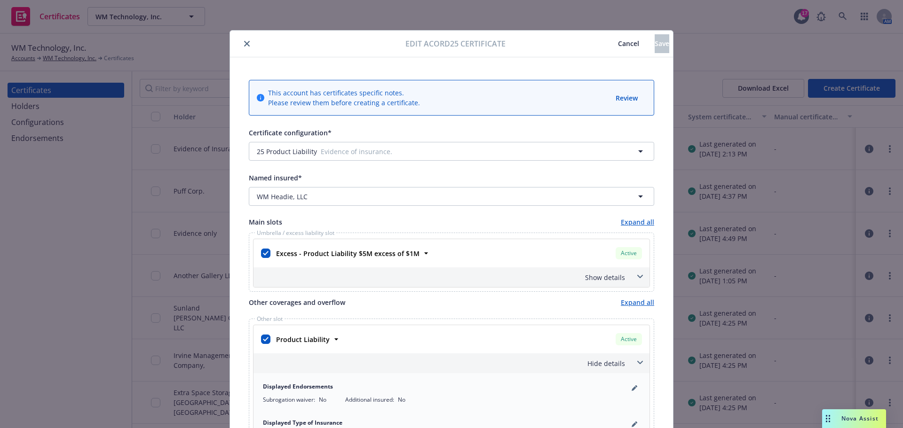
click at [245, 47] on button "close" at bounding box center [246, 43] width 11 height 11
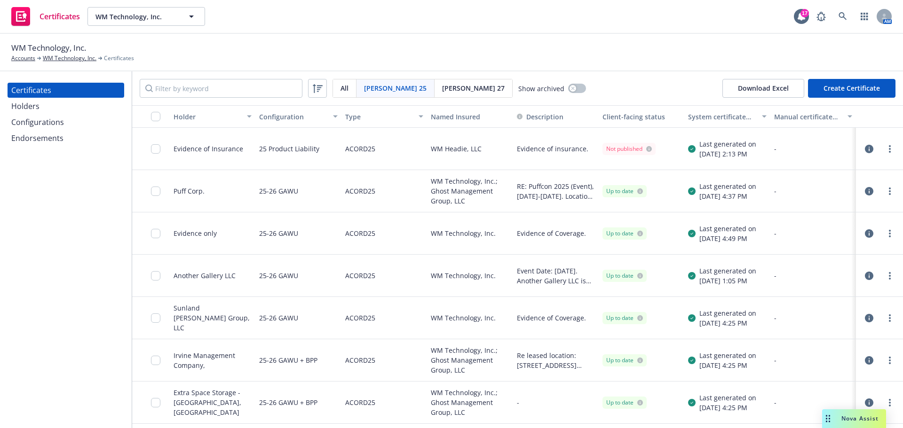
click at [149, 146] on div at bounding box center [151, 149] width 38 height 42
click at [153, 147] on input "checkbox" at bounding box center [155, 148] width 9 height 9
click at [890, 149] on div at bounding box center [878, 149] width 39 height 19
click at [885, 149] on link "more" at bounding box center [889, 148] width 11 height 11
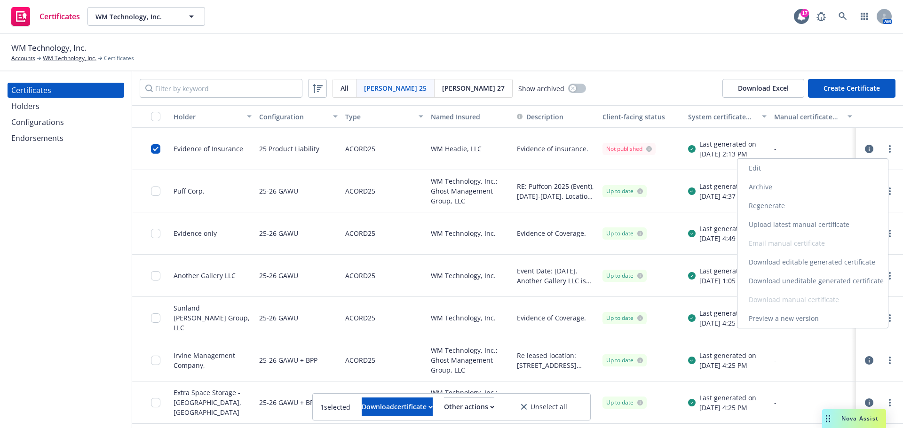
click at [793, 315] on link "Preview a new version" at bounding box center [812, 318] width 150 height 19
